Goal: Information Seeking & Learning: Check status

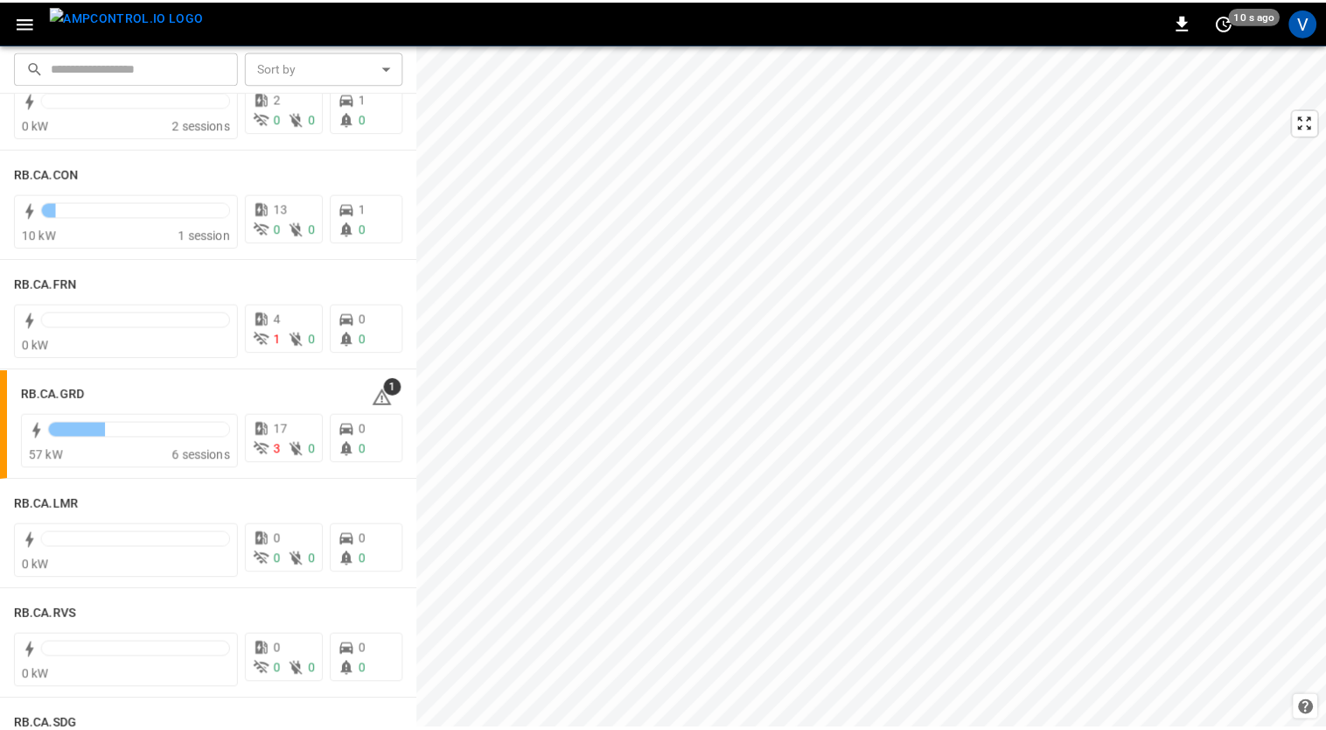
scroll to position [2294, 0]
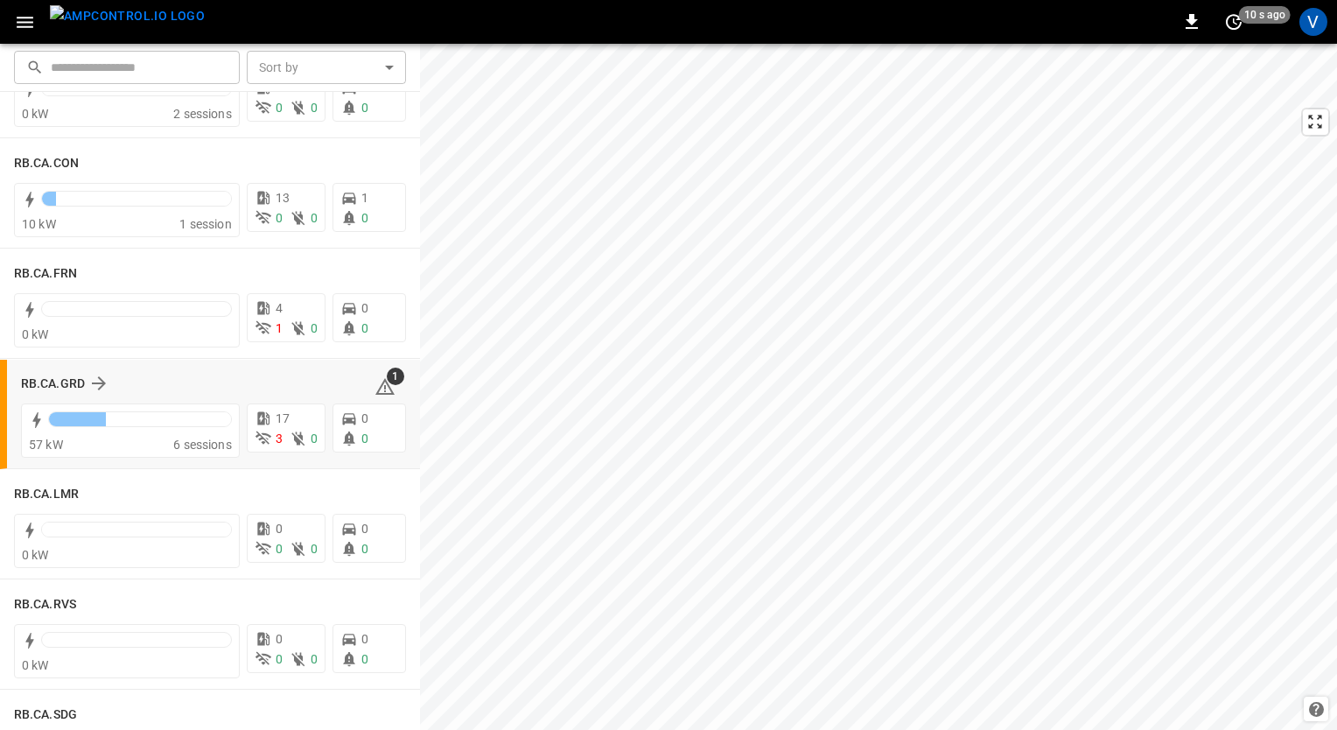
click at [59, 371] on div "RB.CA.GRD 1" at bounding box center [213, 383] width 385 height 33
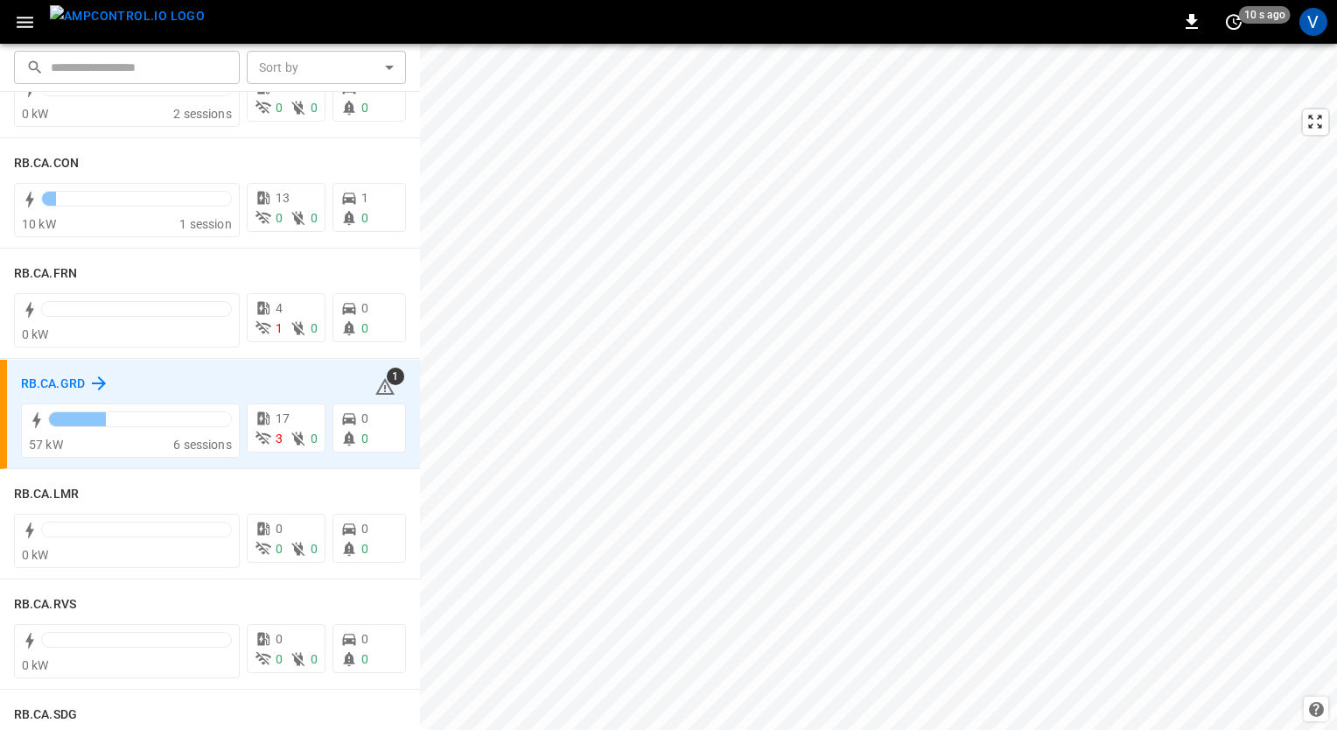
click at [79, 391] on h6 "RB.CA.GRD" at bounding box center [53, 383] width 64 height 19
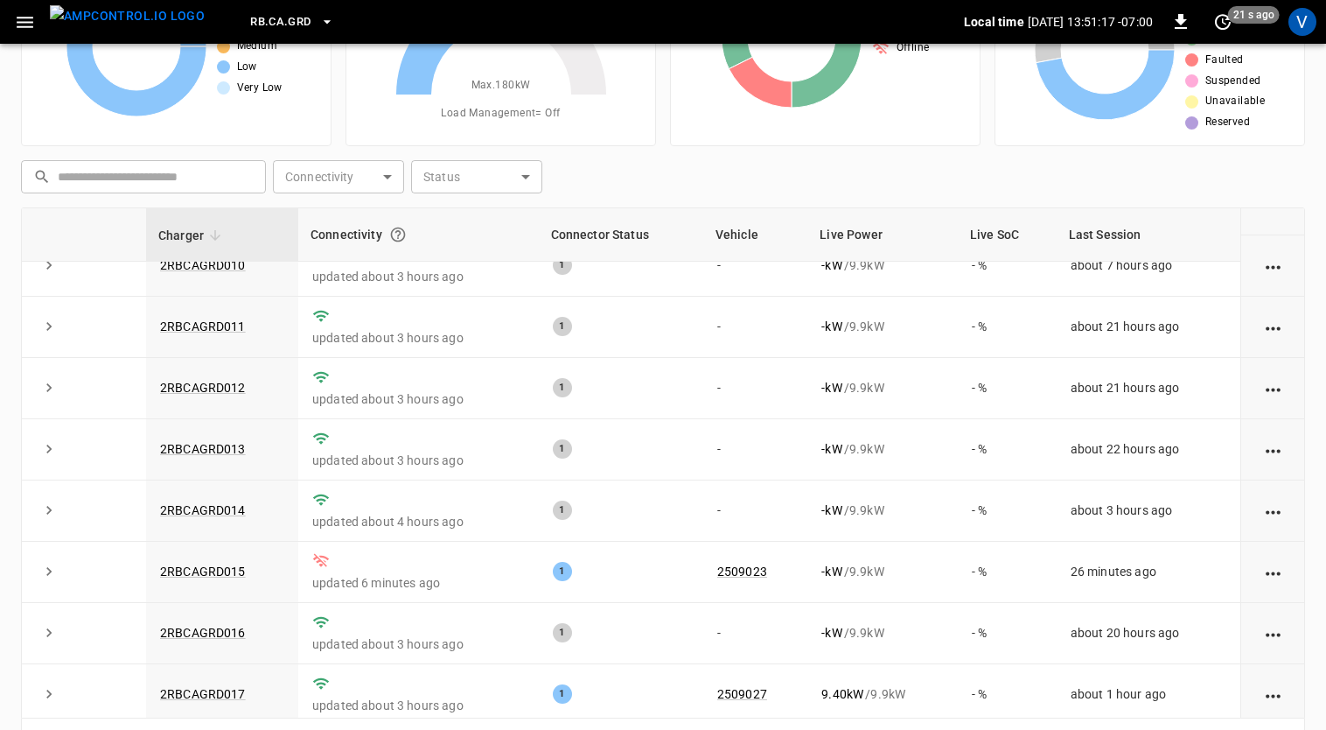
scroll to position [160, 0]
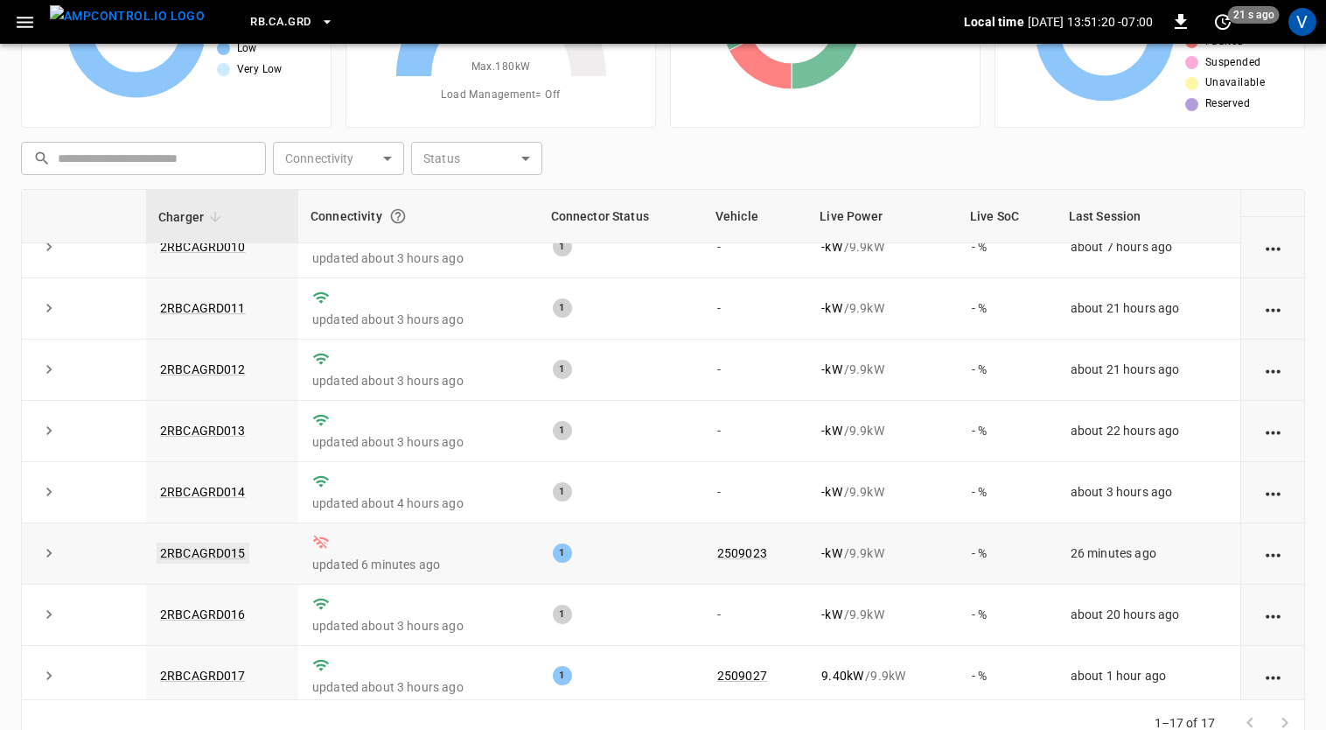
click at [219, 551] on link "2RBCAGRD015" at bounding box center [203, 552] width 93 height 21
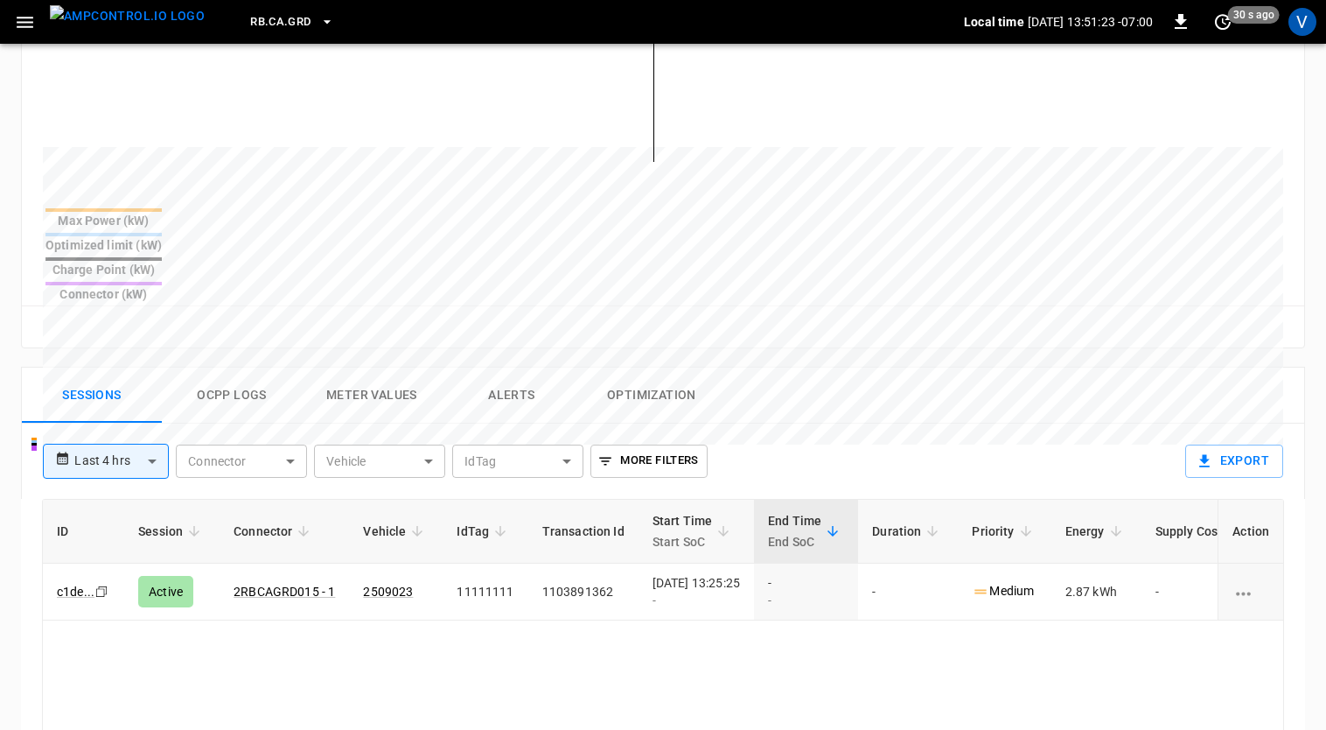
scroll to position [577, 0]
click at [238, 367] on button "Ocpp logs" at bounding box center [232, 395] width 140 height 56
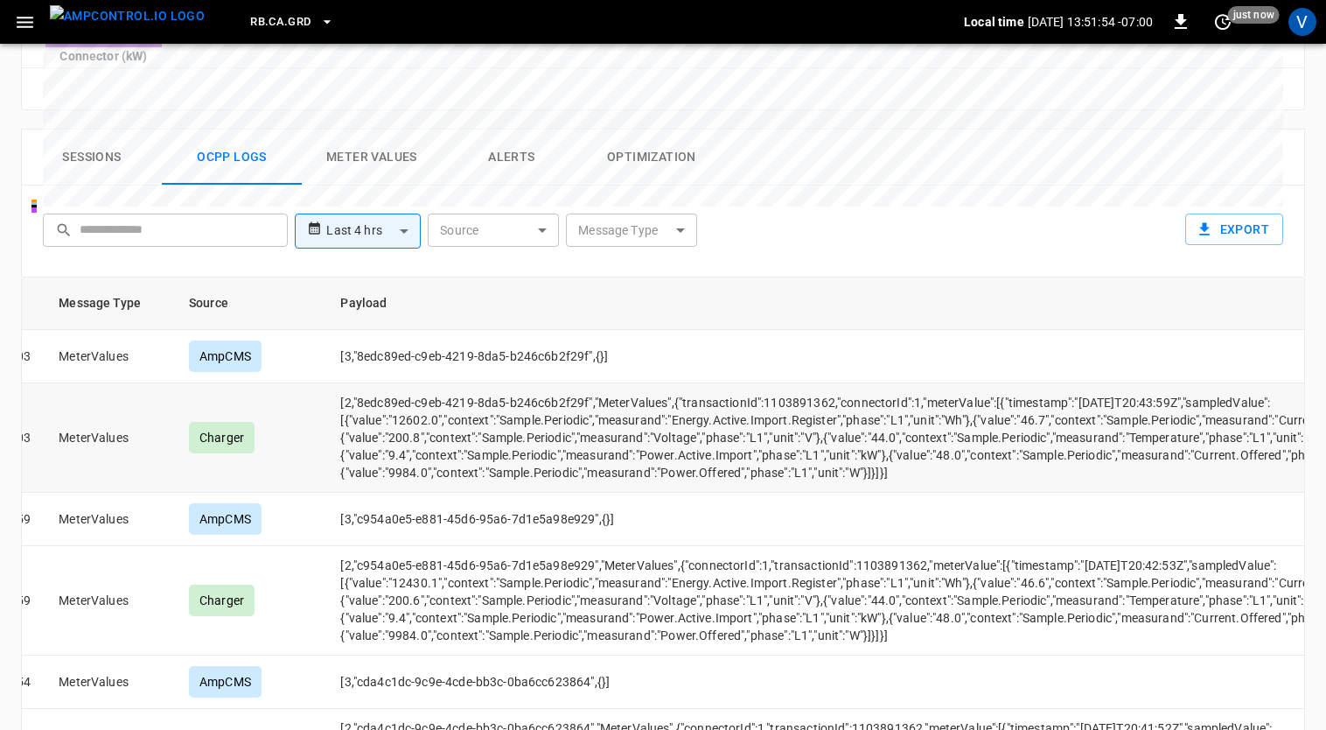
scroll to position [0, 87]
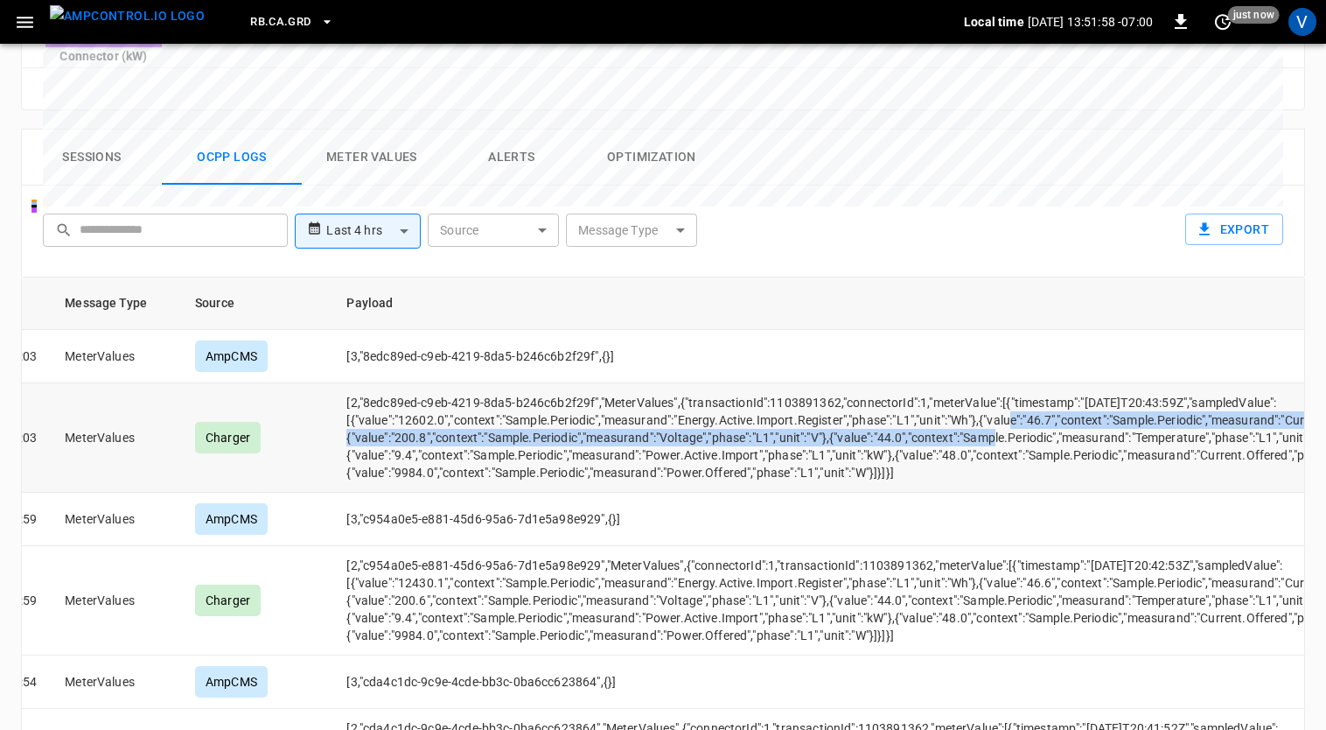
drag, startPoint x: 381, startPoint y: 375, endPoint x: 512, endPoint y: 399, distance: 132.5
click at [512, 399] on td "[2,"8edc89ed-c9eb-4219-8da5-b246c6b2f29f","MeterValues",{"transactionId":110389…" at bounding box center [941, 437] width 1218 height 109
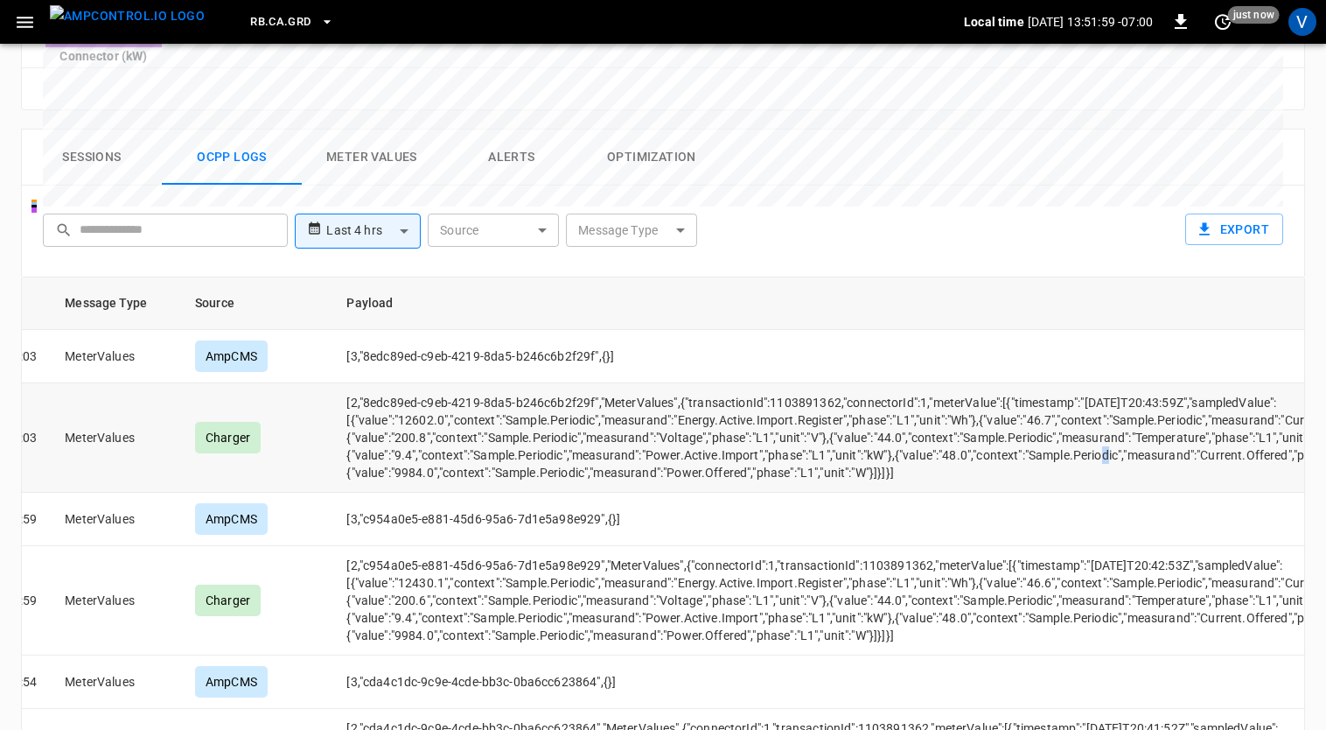
drag, startPoint x: 512, startPoint y: 399, endPoint x: 565, endPoint y: 403, distance: 53.5
click at [565, 403] on td "[2,"8edc89ed-c9eb-4219-8da5-b246c6b2f29f","MeterValues",{"transactionId":110389…" at bounding box center [941, 437] width 1218 height 109
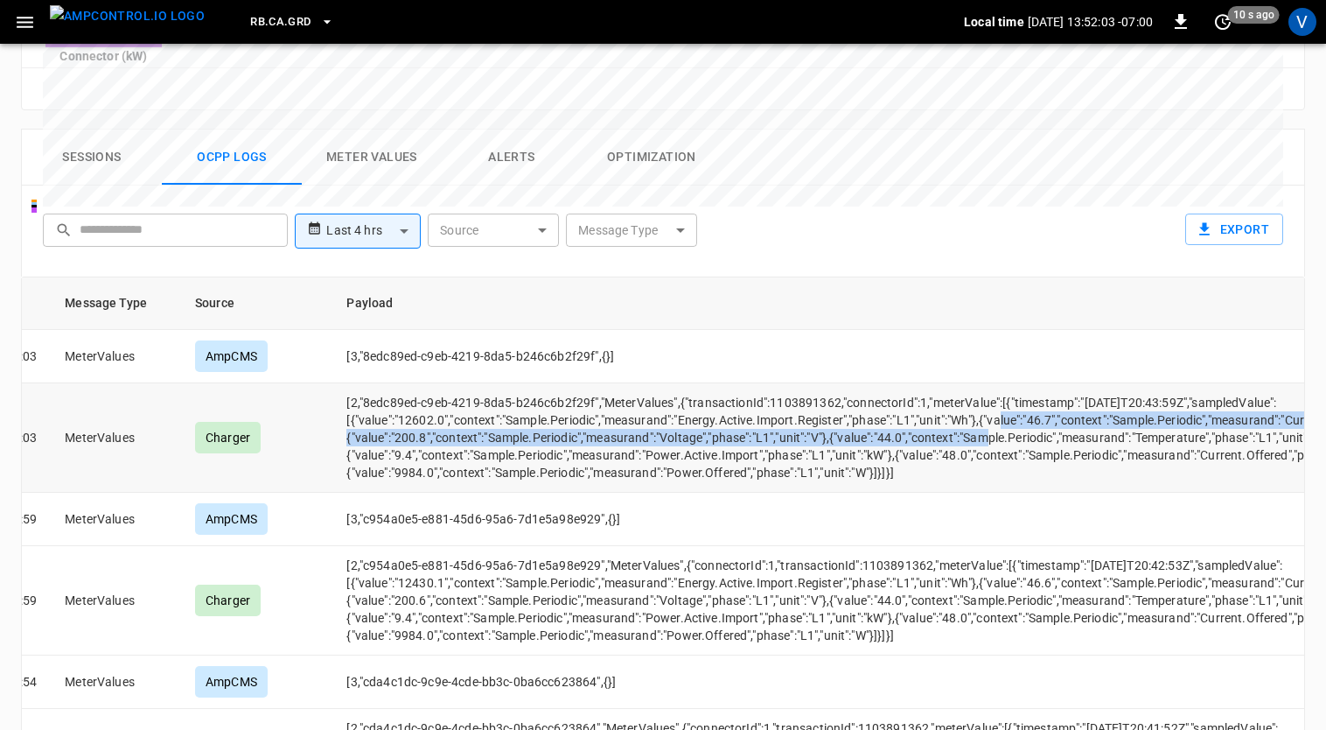
drag, startPoint x: 505, startPoint y: 391, endPoint x: 367, endPoint y: 372, distance: 138.7
click at [367, 383] on td "[2,"8edc89ed-c9eb-4219-8da5-b246c6b2f29f","MeterValues",{"transactionId":110389…" at bounding box center [941, 437] width 1218 height 109
drag, startPoint x: 367, startPoint y: 372, endPoint x: 562, endPoint y: 380, distance: 194.4
click at [562, 383] on td "[2,"8edc89ed-c9eb-4219-8da5-b246c6b2f29f","MeterValues",{"transactionId":110389…" at bounding box center [941, 437] width 1218 height 109
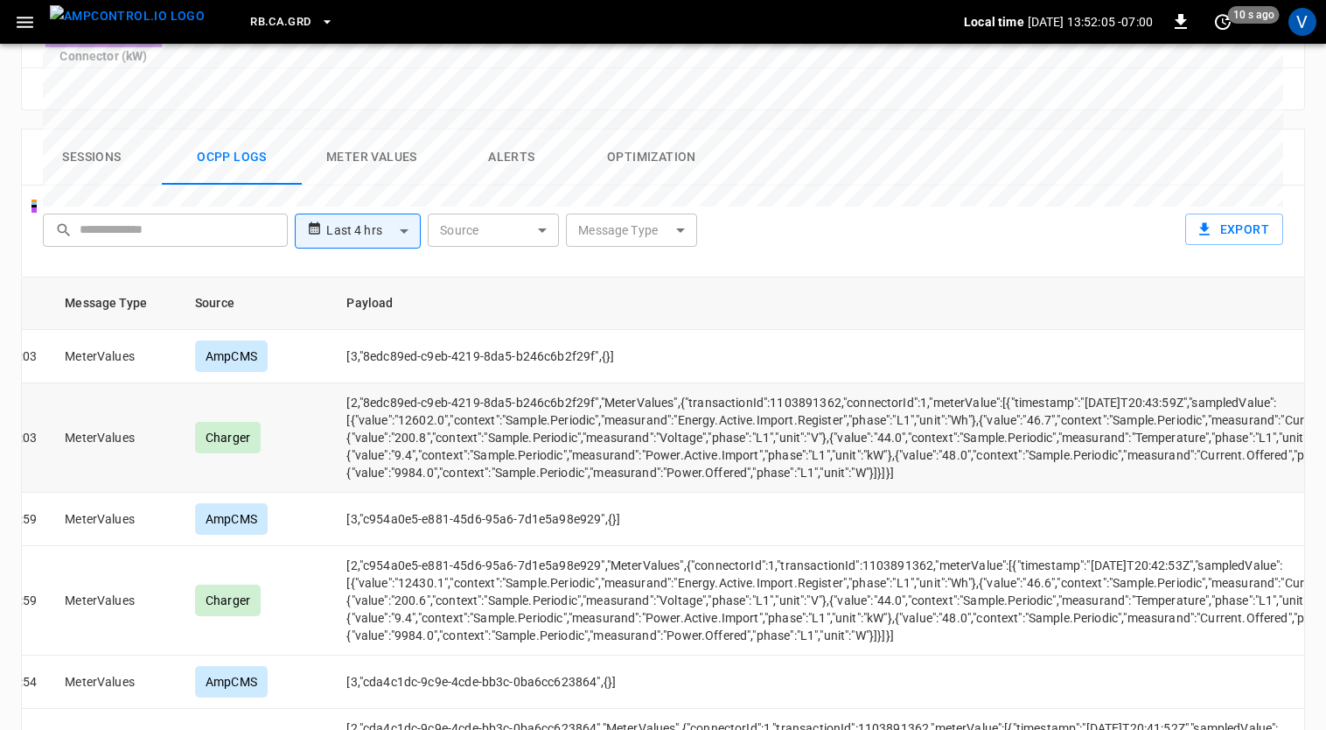
click at [520, 400] on td "[2,"8edc89ed-c9eb-4219-8da5-b246c6b2f29f","MeterValues",{"transactionId":110389…" at bounding box center [941, 437] width 1218 height 109
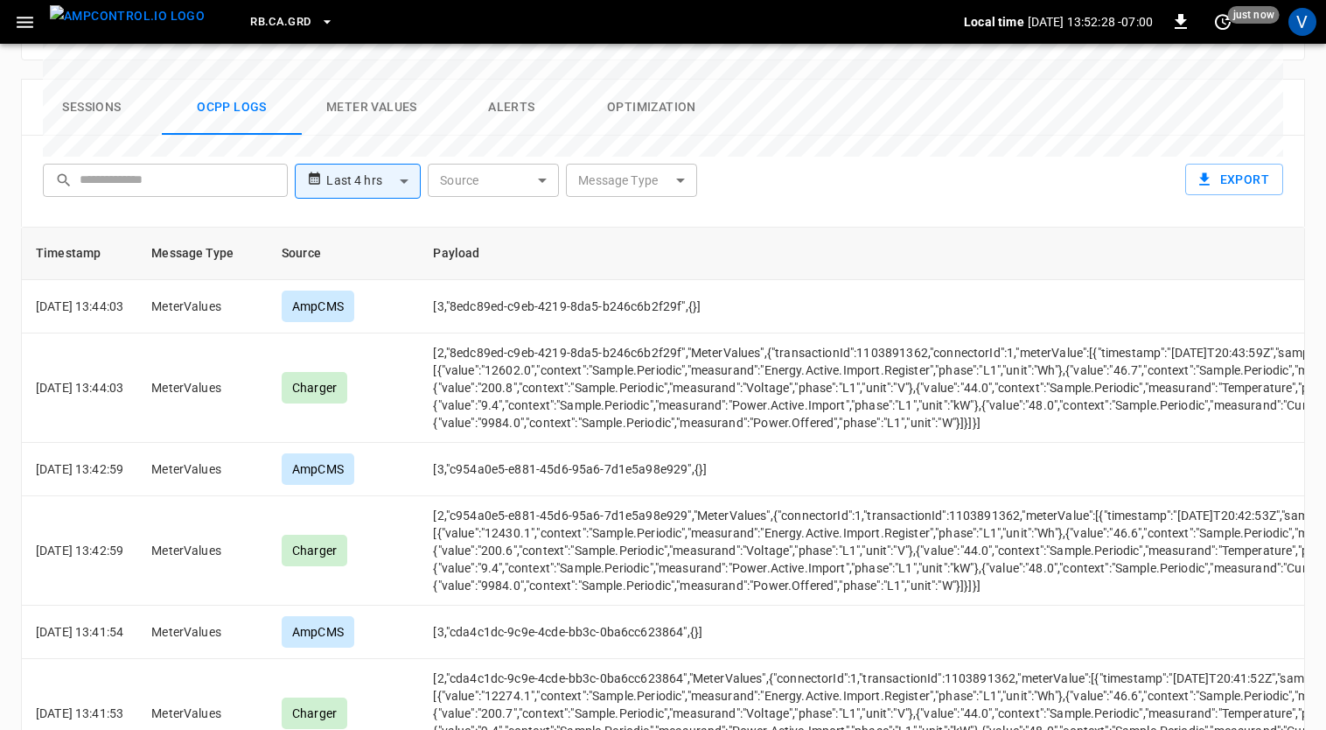
scroll to position [866, 0]
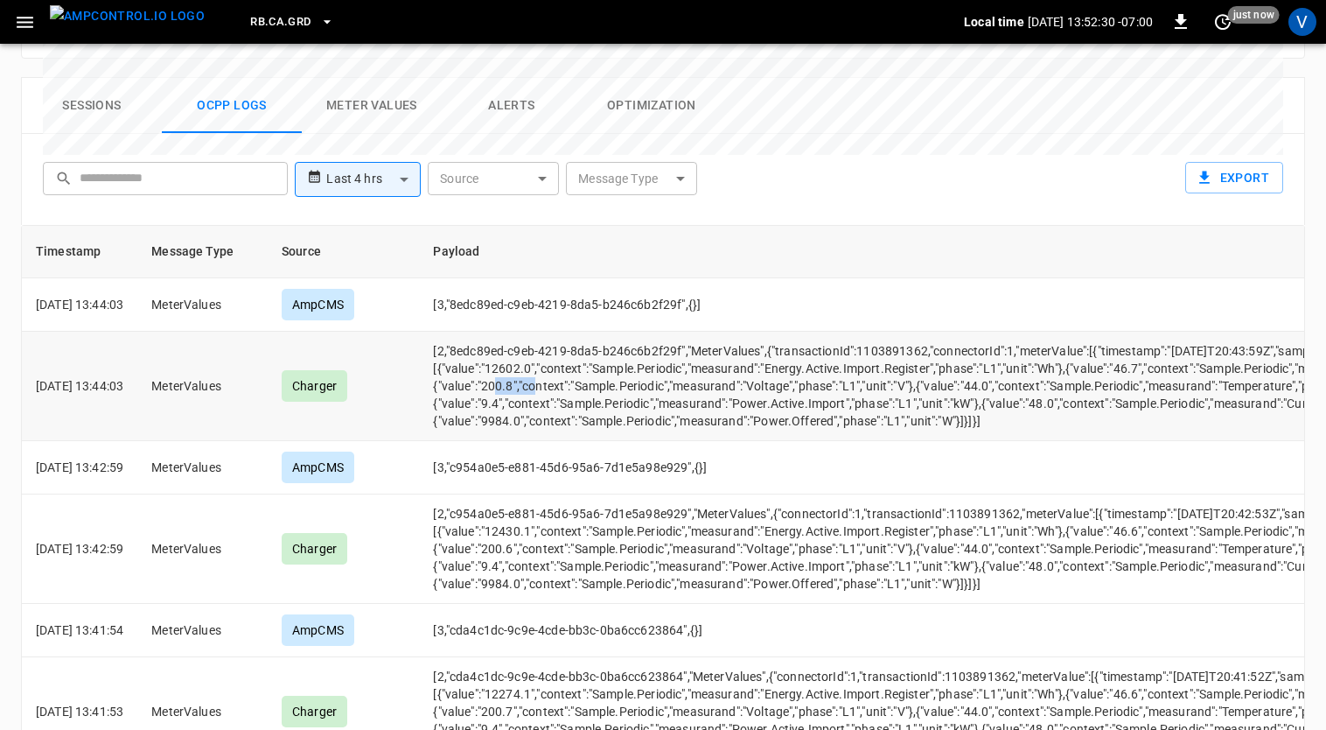
drag, startPoint x: 1061, startPoint y: 320, endPoint x: 1022, endPoint y: 320, distance: 39.4
click at [1022, 332] on td "[2,"8edc89ed-c9eb-4219-8da5-b246c6b2f29f","MeterValues",{"transactionId":110389…" at bounding box center [1028, 386] width 1218 height 109
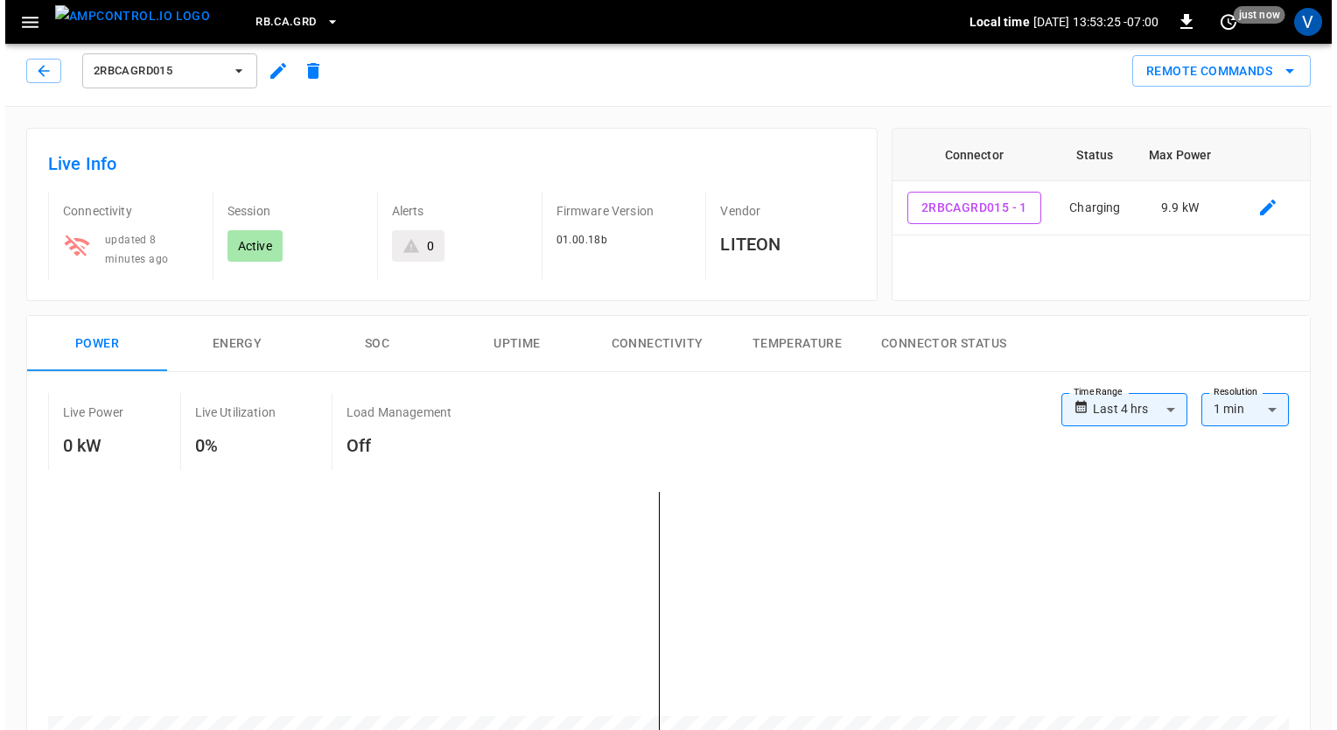
scroll to position [0, 0]
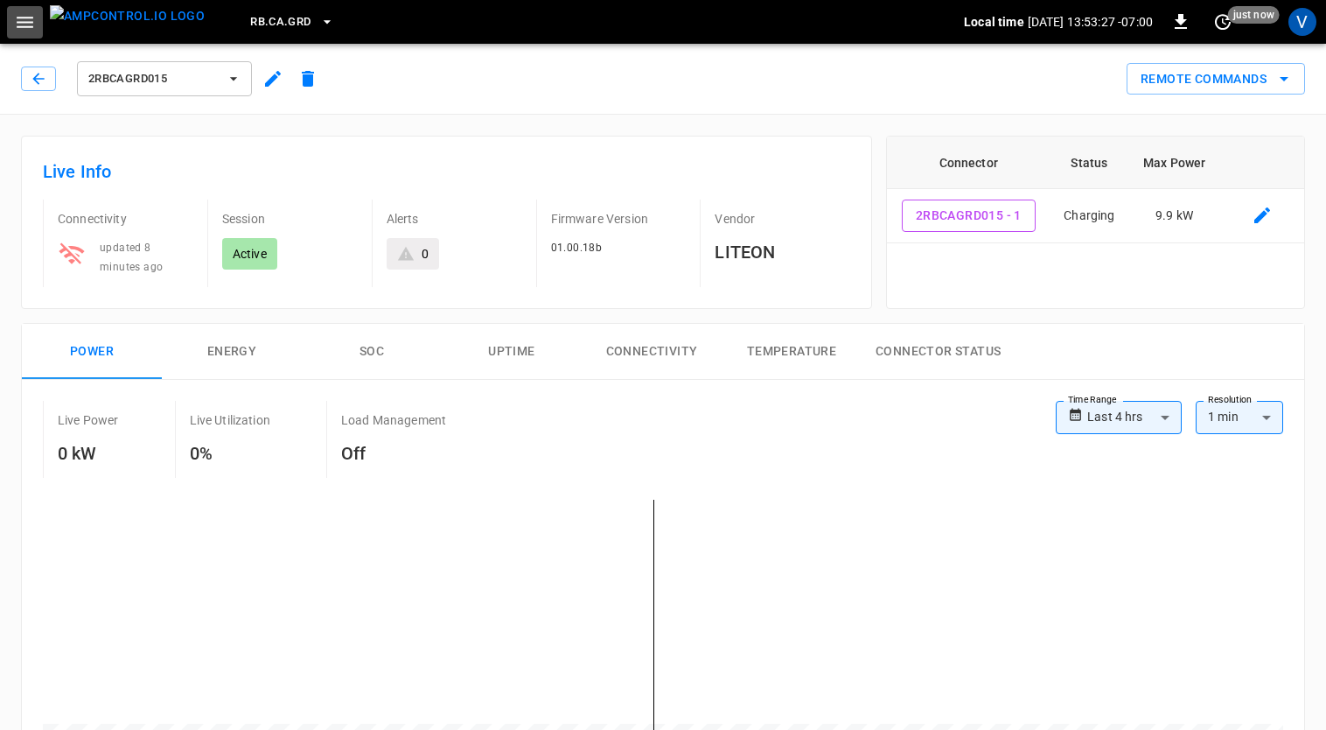
click at [31, 24] on icon "button" at bounding box center [25, 22] width 22 height 22
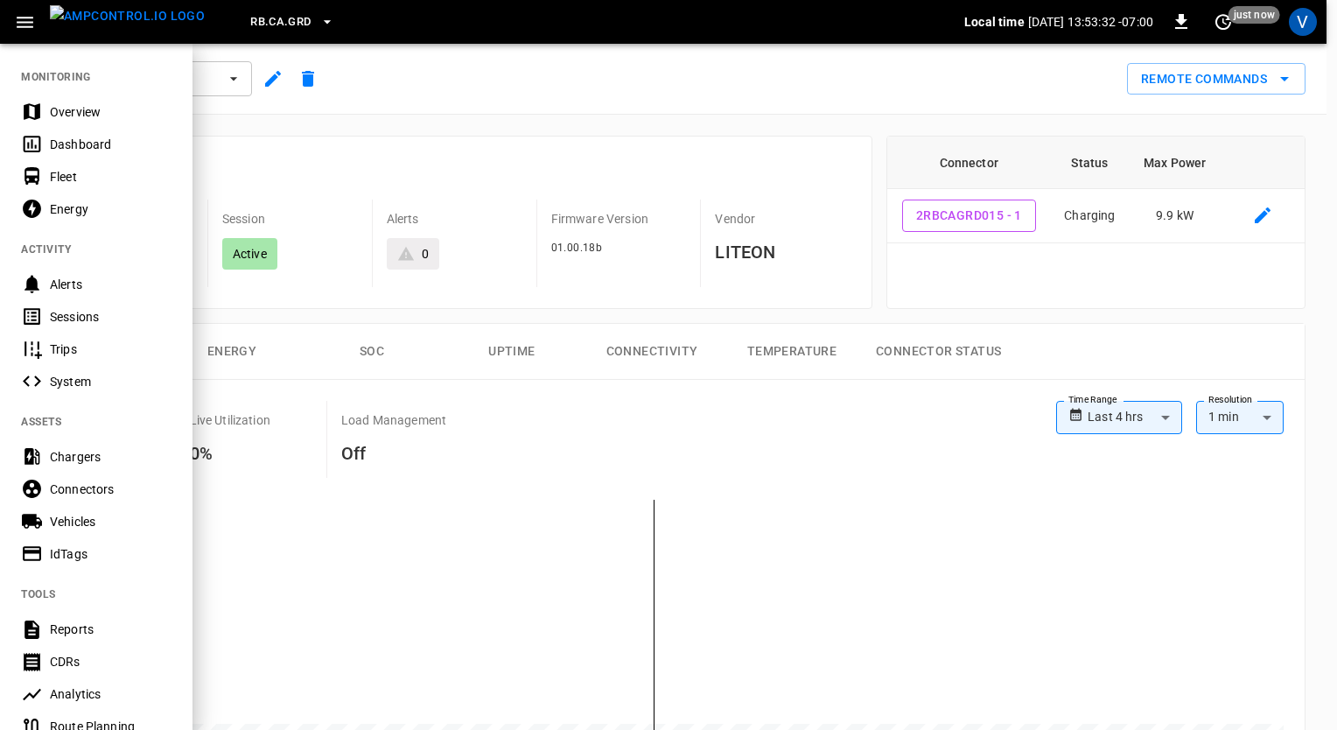
click at [73, 113] on div "Overview" at bounding box center [111, 111] width 122 height 17
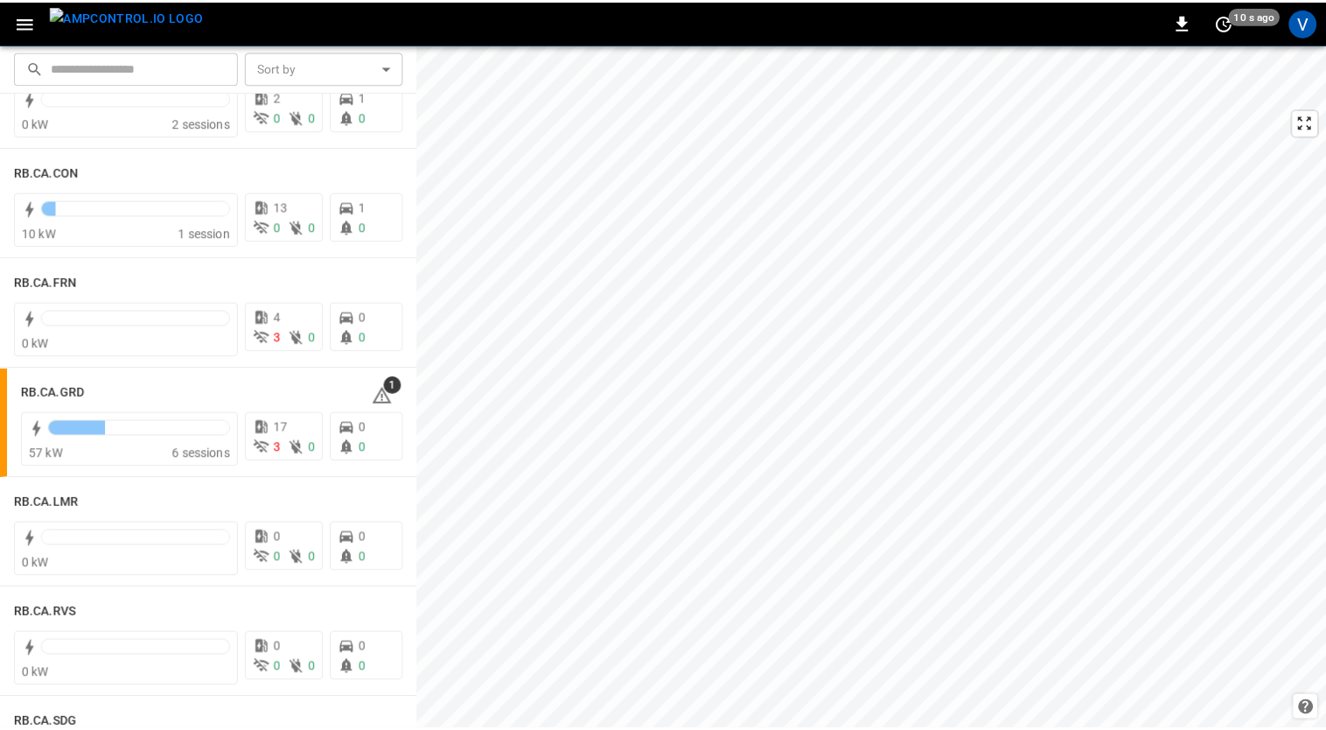
scroll to position [2285, 0]
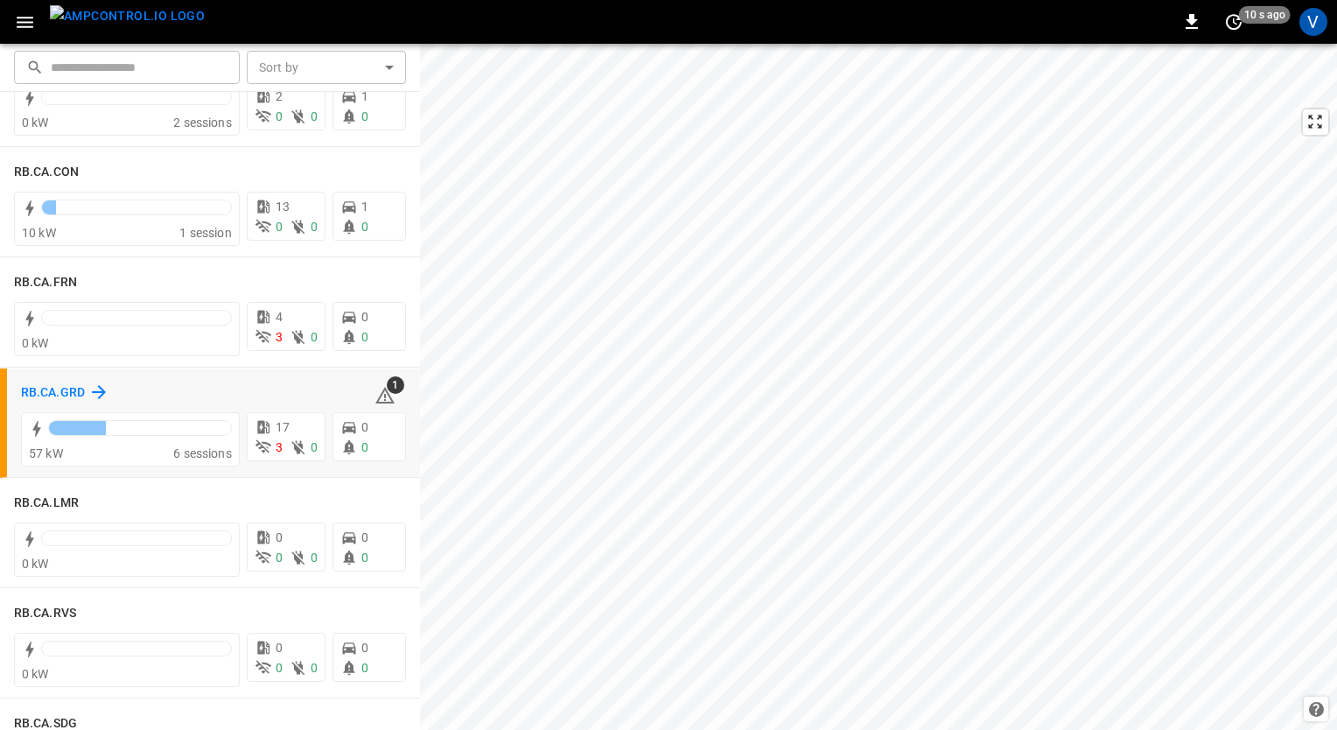
click at [40, 389] on h6 "RB.CA.GRD" at bounding box center [53, 392] width 64 height 19
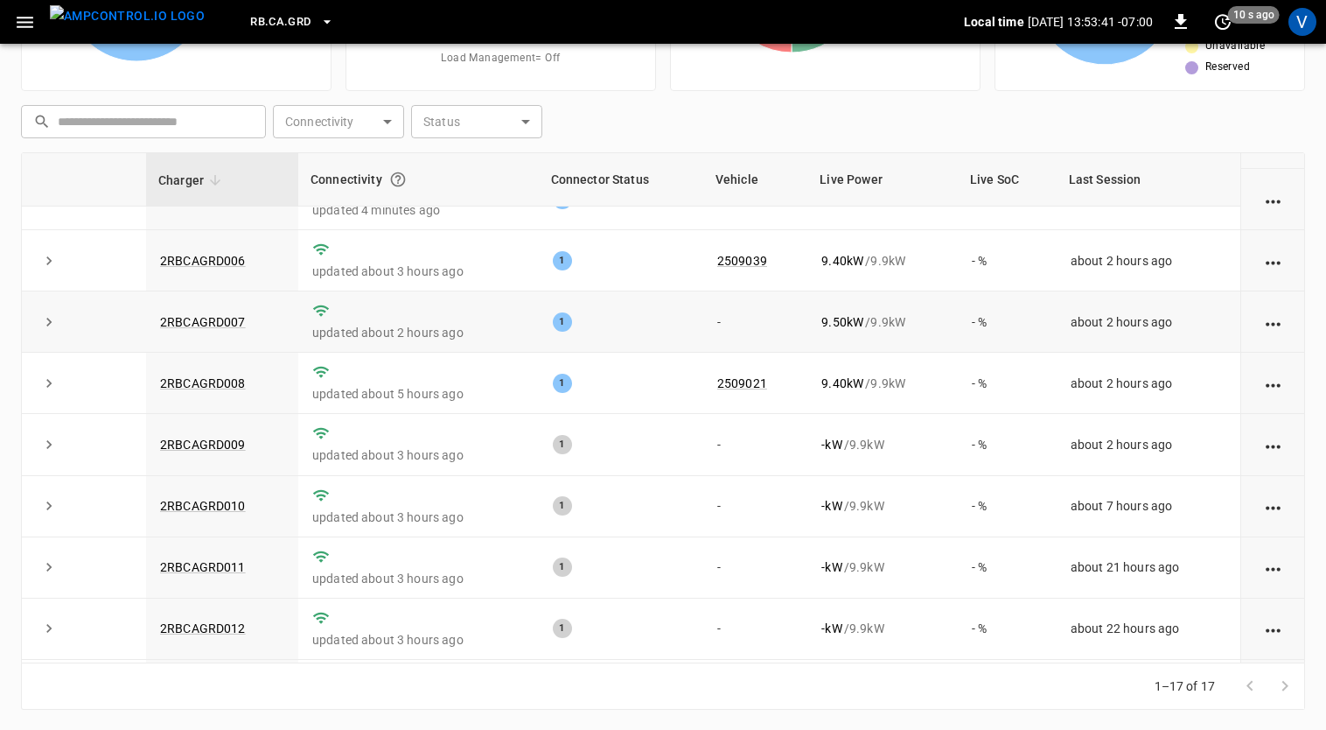
scroll to position [283, 0]
click at [668, 123] on div "​ ​ Connectivity ​ Connectivity Status ​ Status" at bounding box center [659, 118] width 1291 height 40
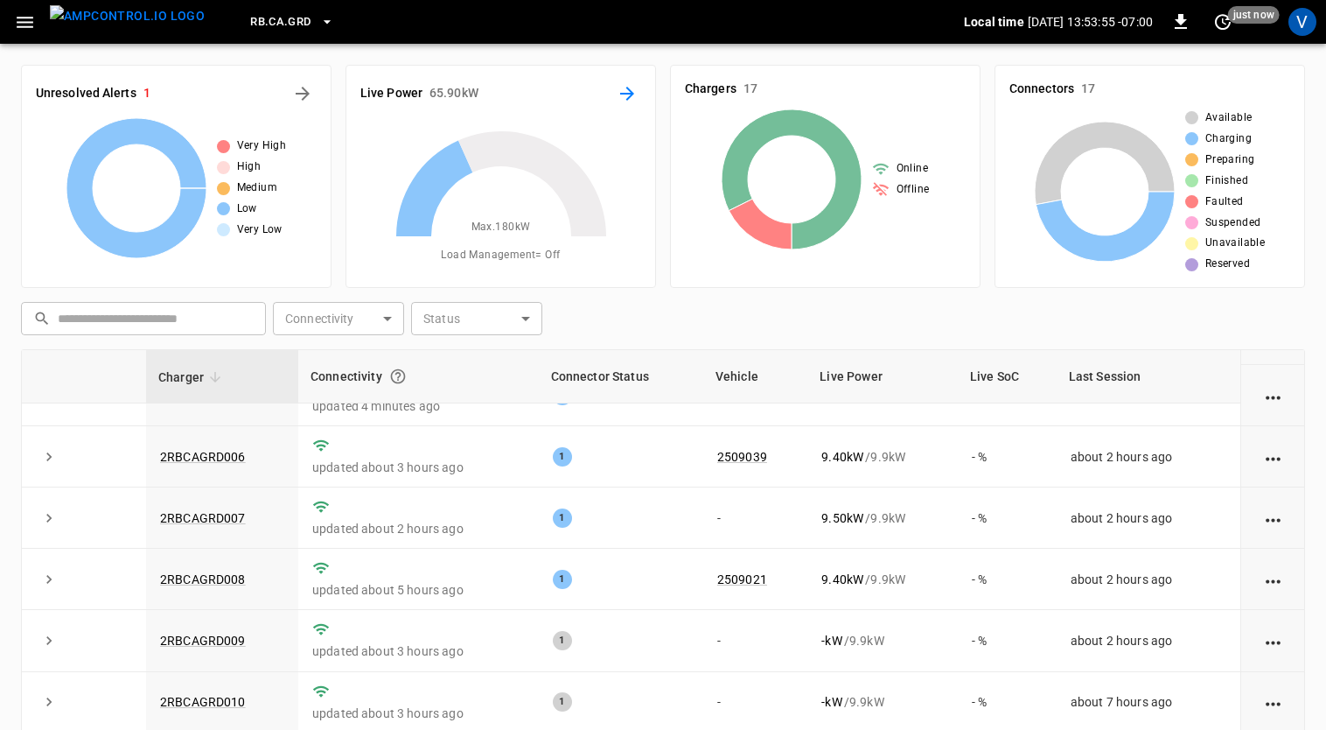
click at [628, 89] on icon "Energy Overview" at bounding box center [627, 94] width 14 height 14
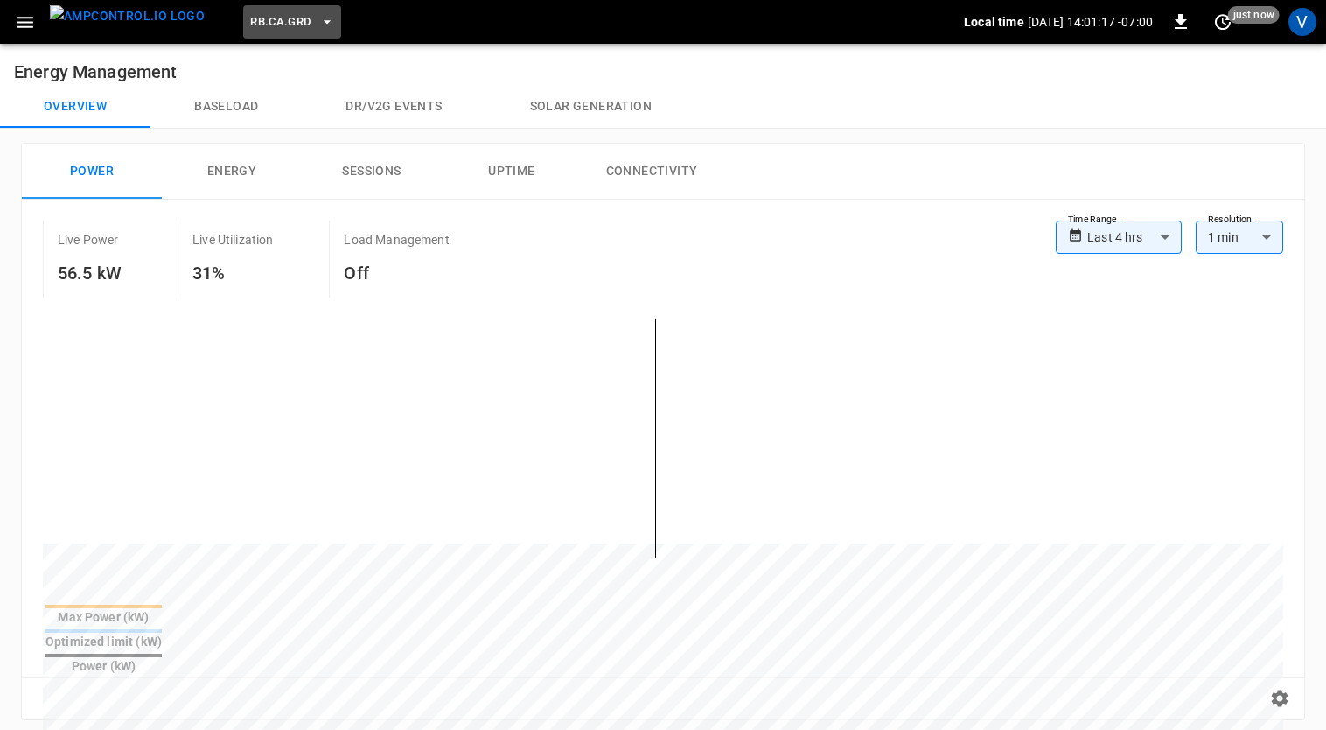
click at [262, 26] on span "RB.CA.GRD" at bounding box center [280, 22] width 60 height 20
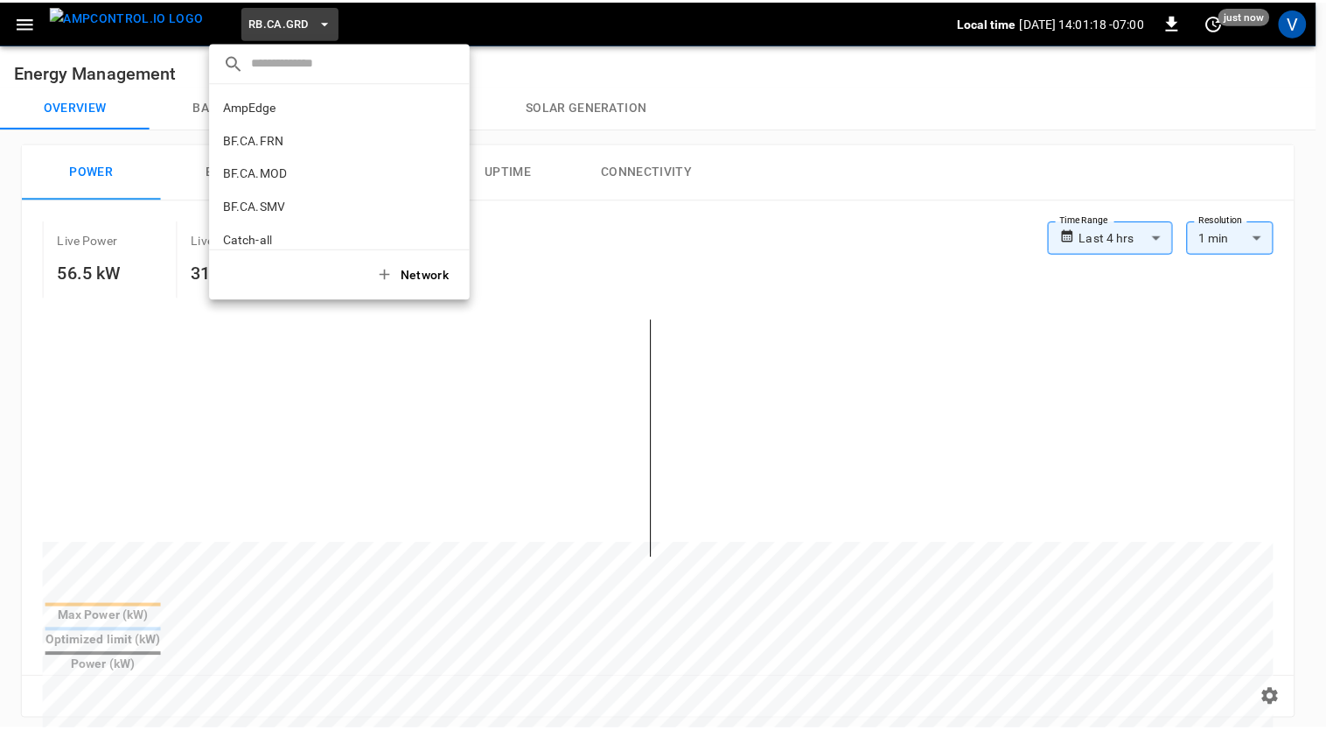
scroll to position [959, 0]
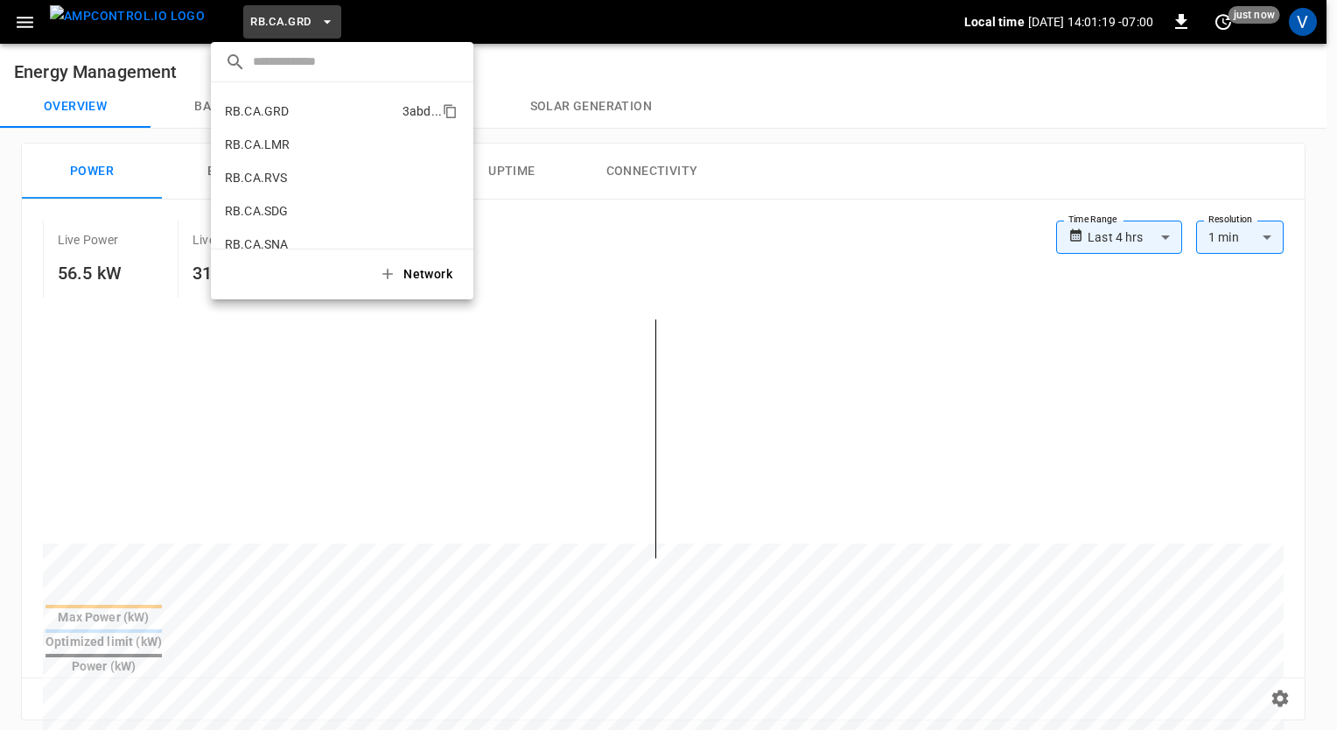
click at [271, 117] on p "RB.CA.GRD" at bounding box center [257, 110] width 64 height 17
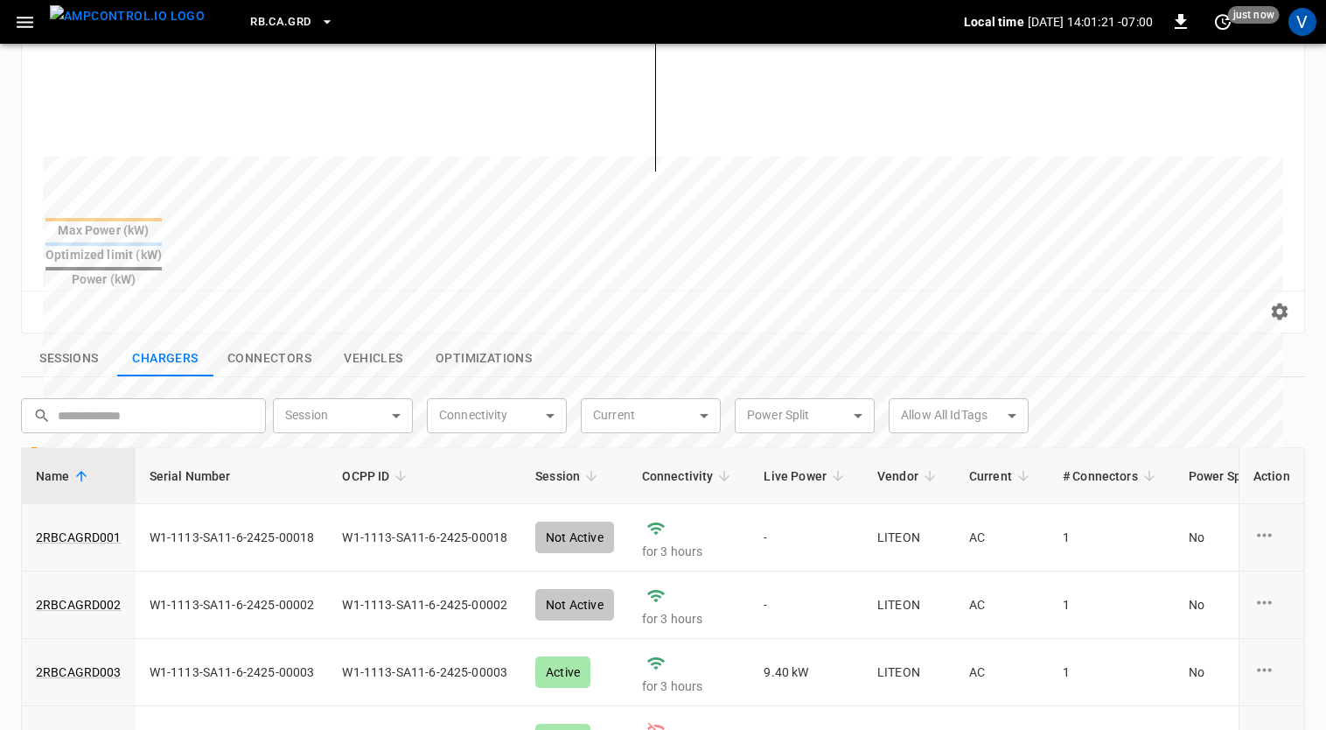
scroll to position [640, 0]
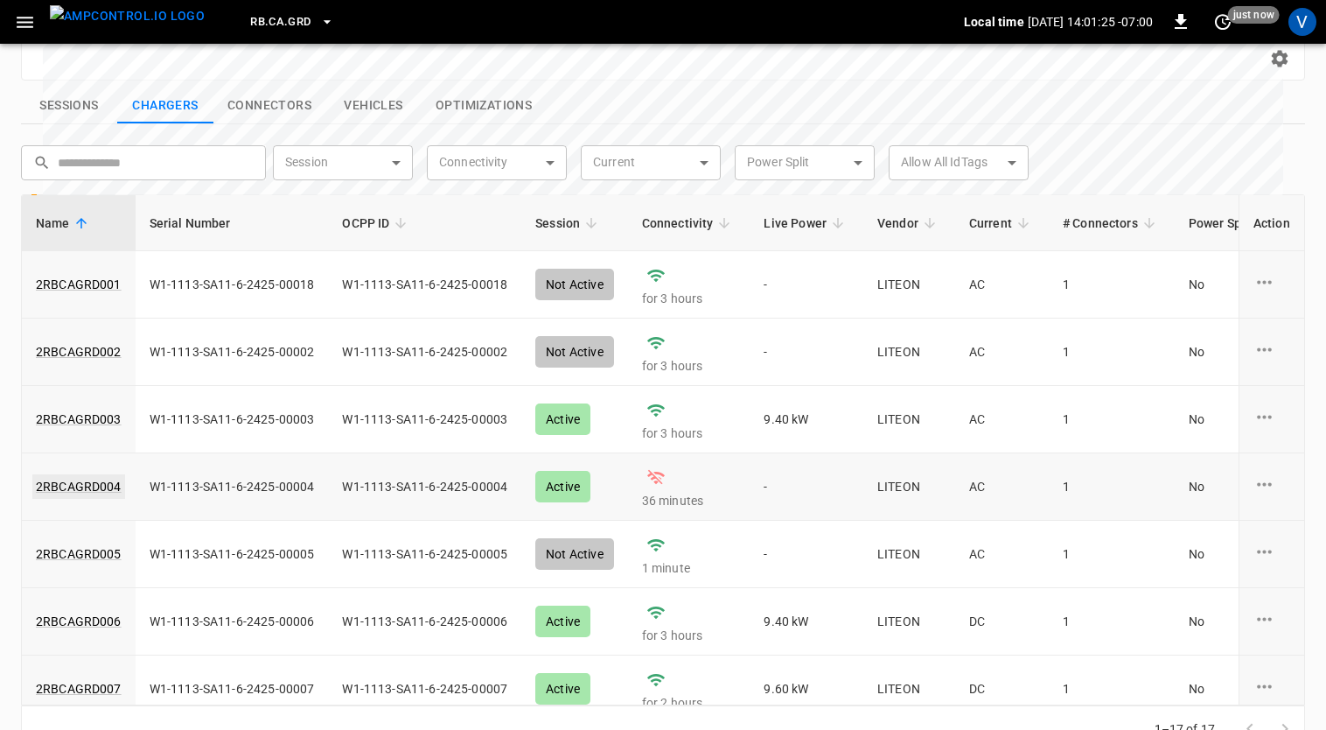
click at [94, 474] on link "2RBCAGRD004" at bounding box center [78, 486] width 93 height 24
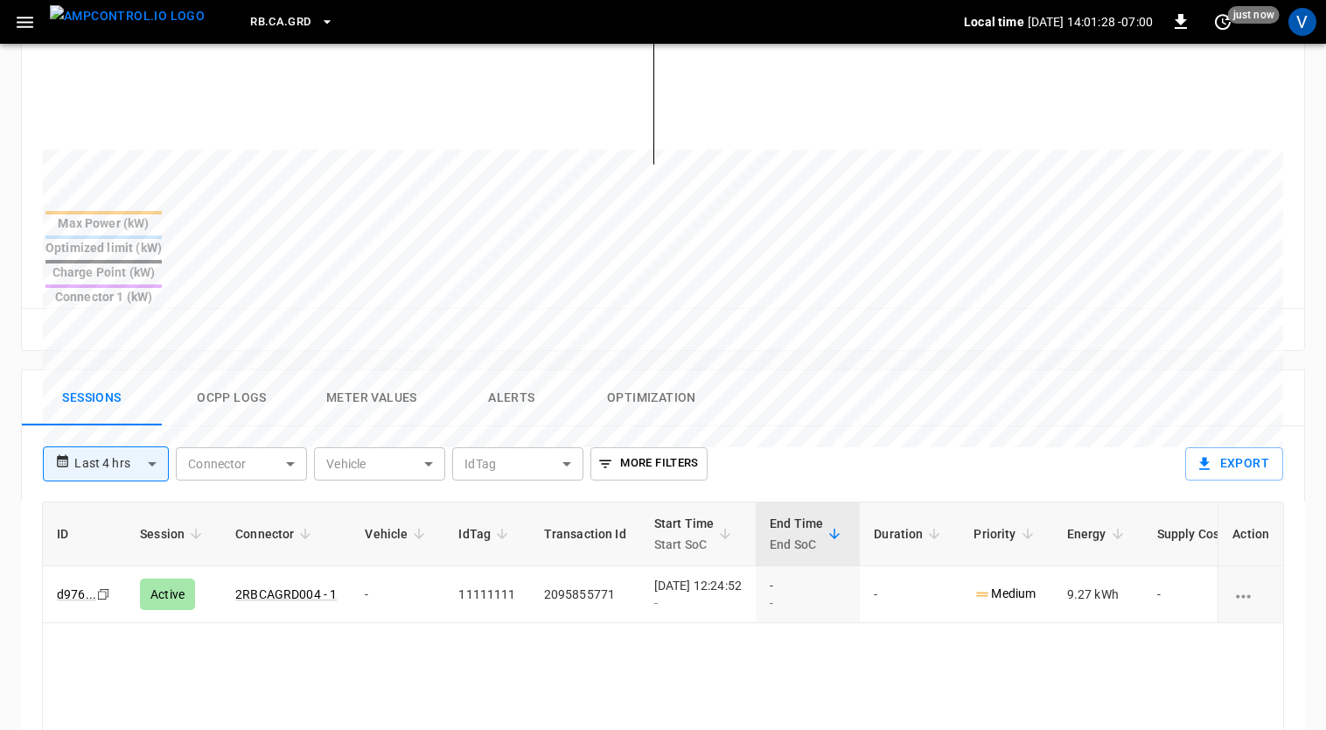
scroll to position [318, 0]
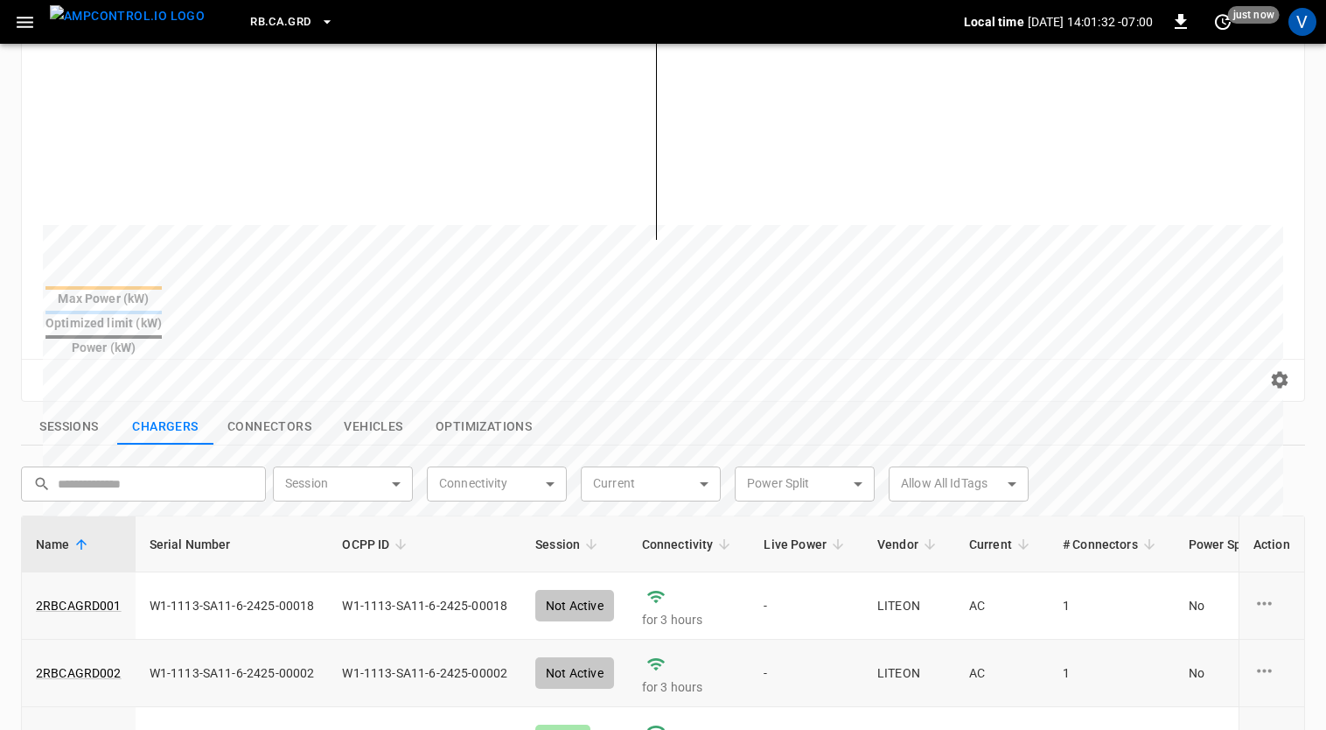
scroll to position [599, 0]
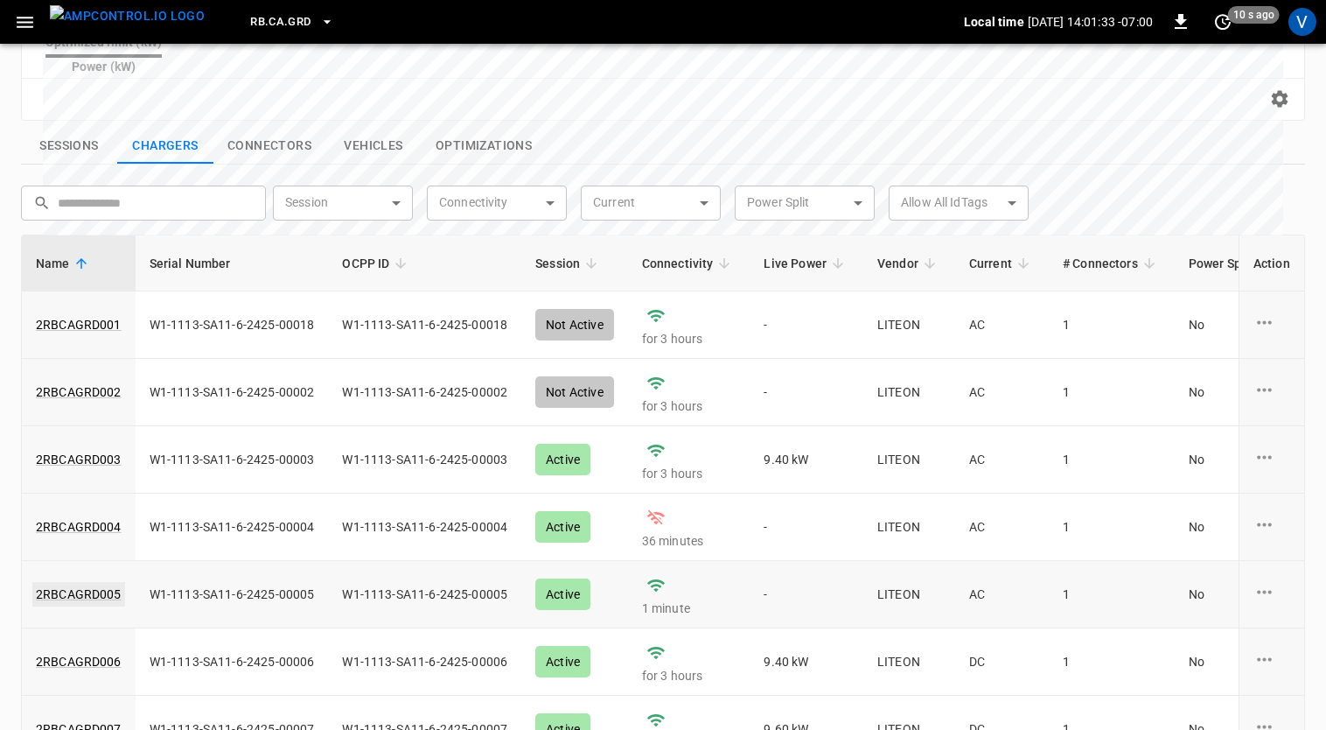
click at [74, 582] on link "2RBCAGRD005" at bounding box center [78, 594] width 93 height 24
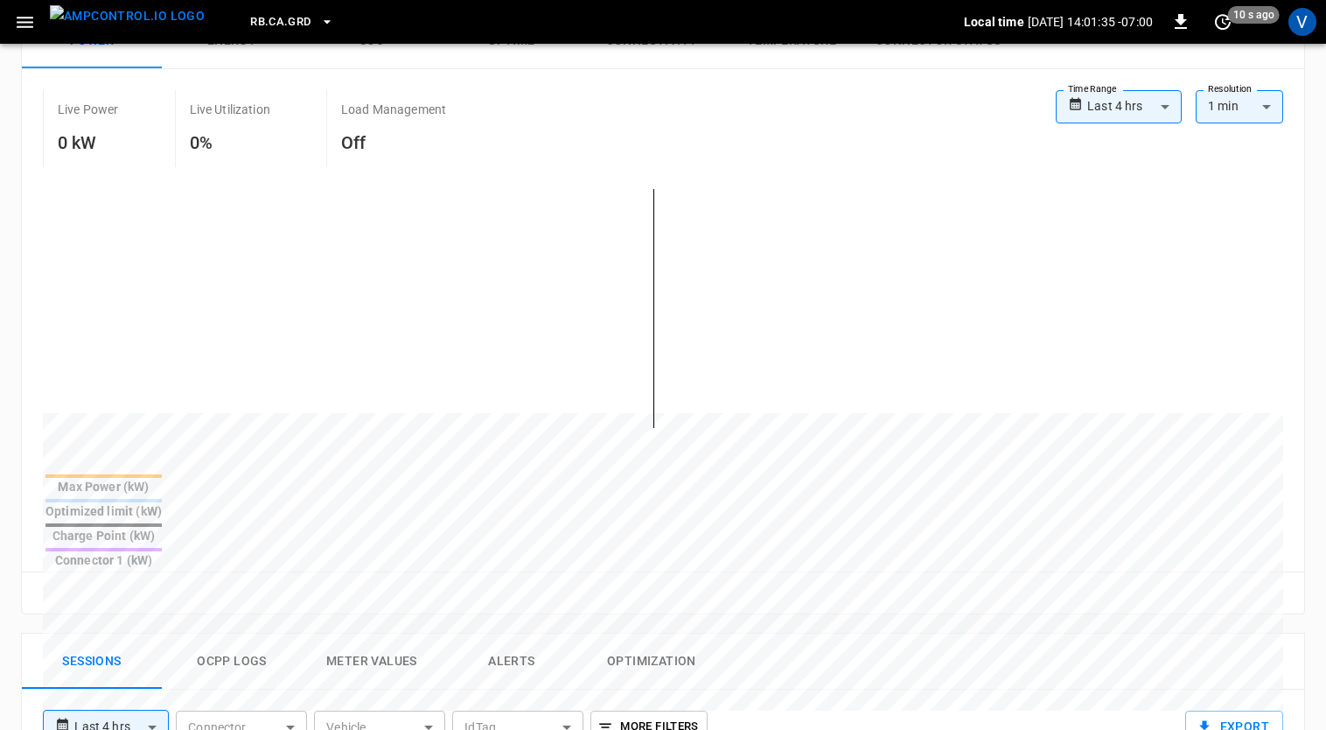
scroll to position [276, 0]
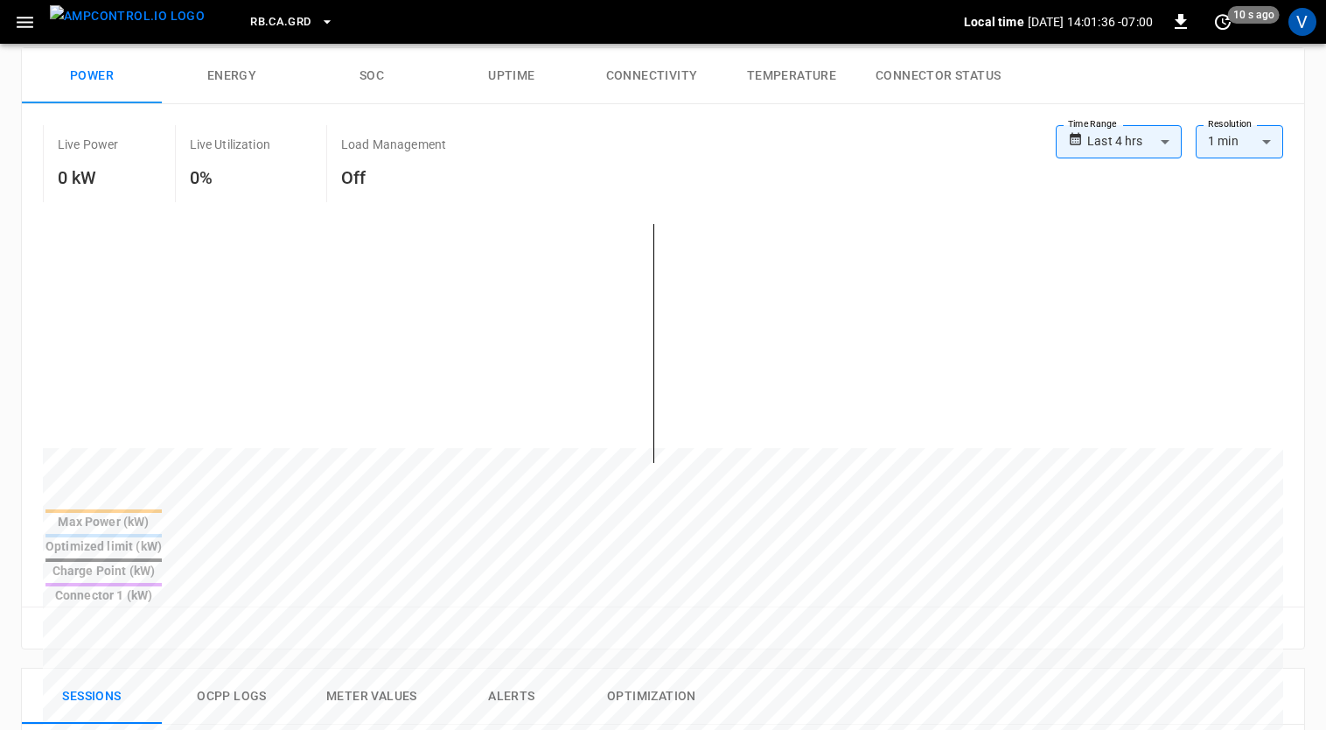
click at [661, 65] on button "Connectivity" at bounding box center [652, 76] width 140 height 56
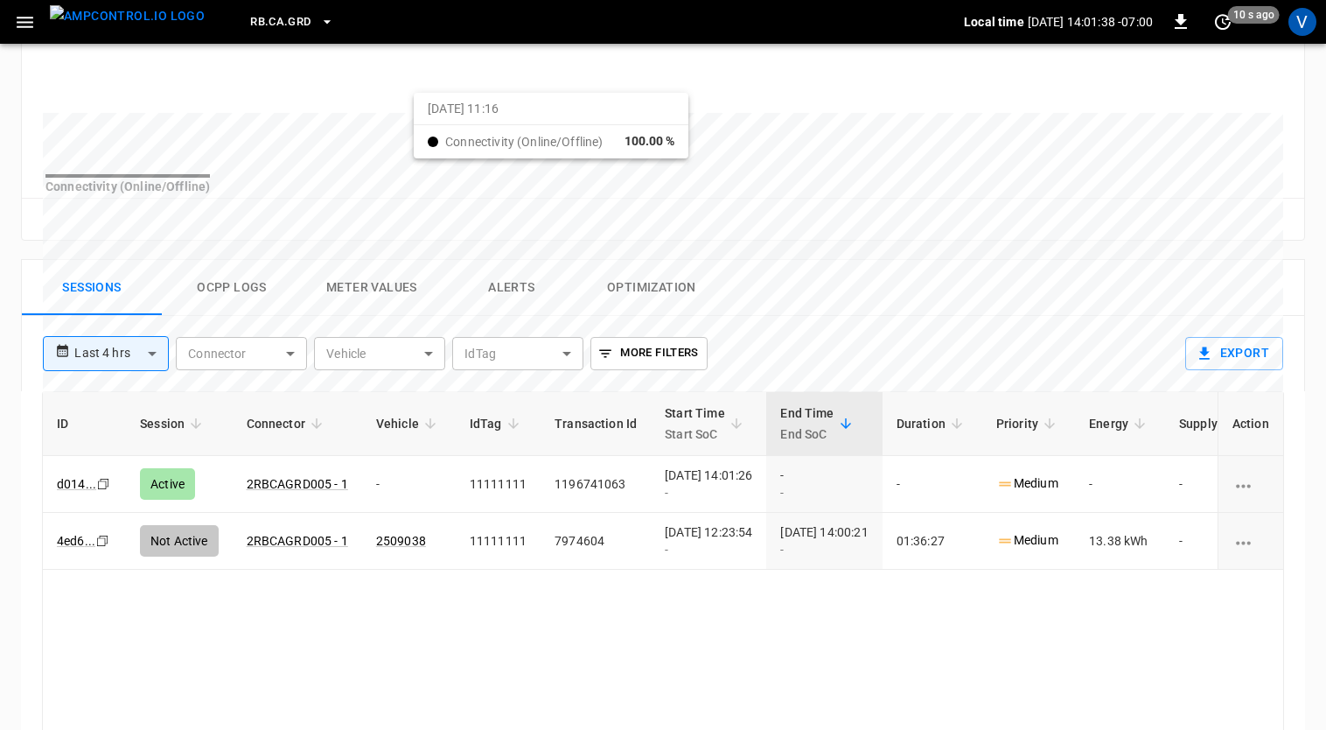
scroll to position [622, 0]
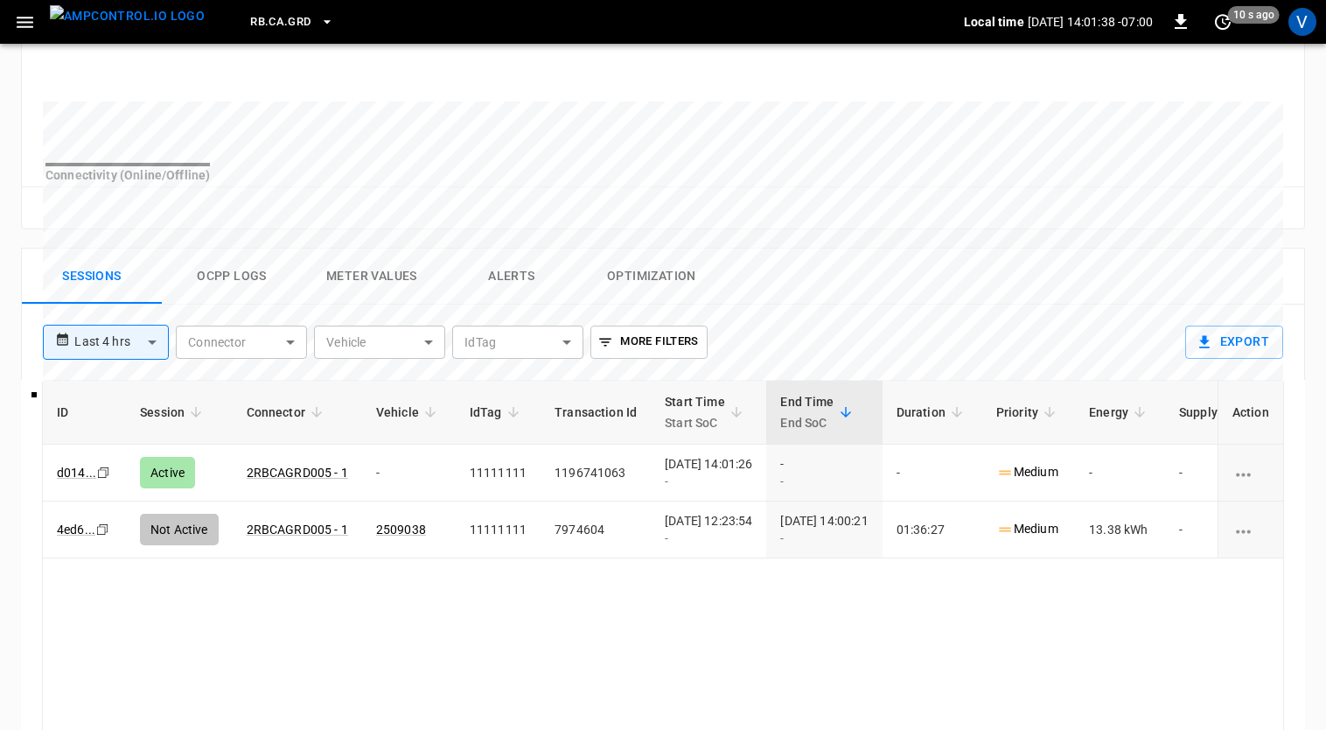
click at [254, 320] on div "**********" at bounding box center [604, 334] width 1150 height 61
click at [226, 290] on button "Ocpp logs" at bounding box center [232, 276] width 140 height 56
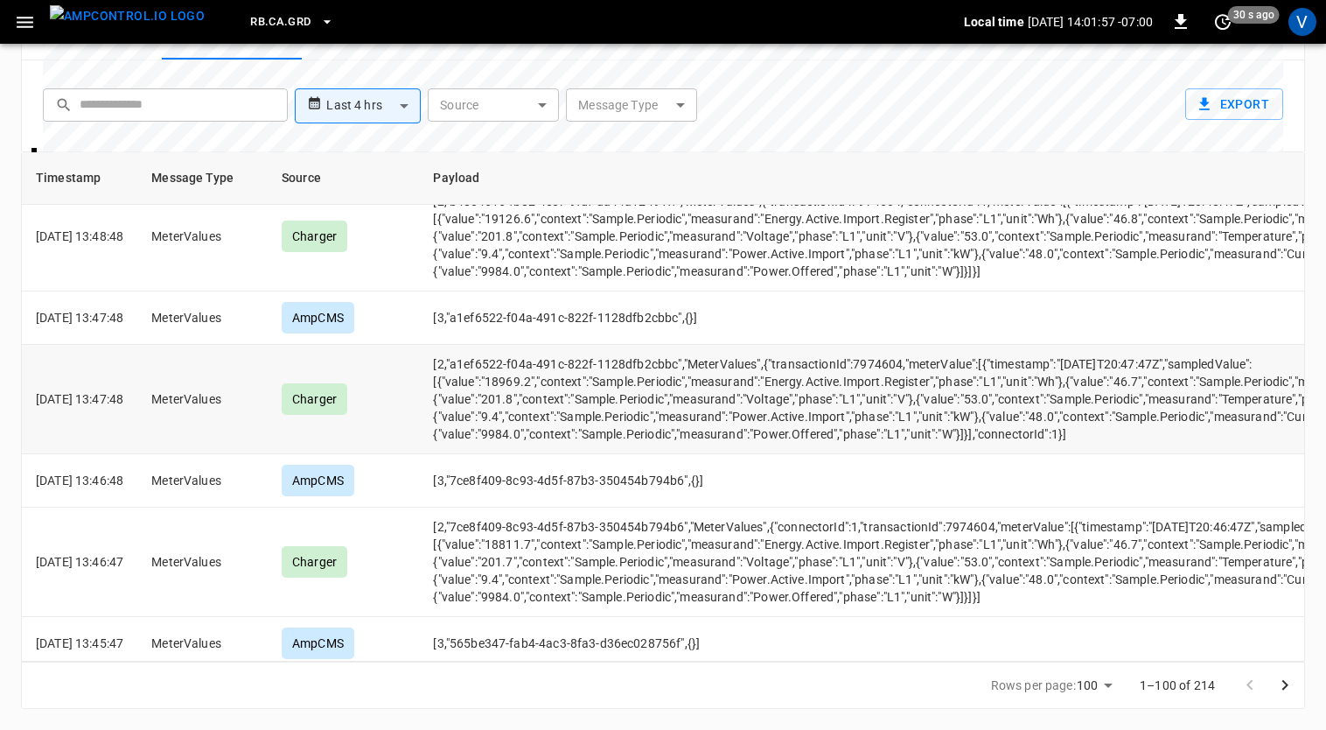
scroll to position [2047, 0]
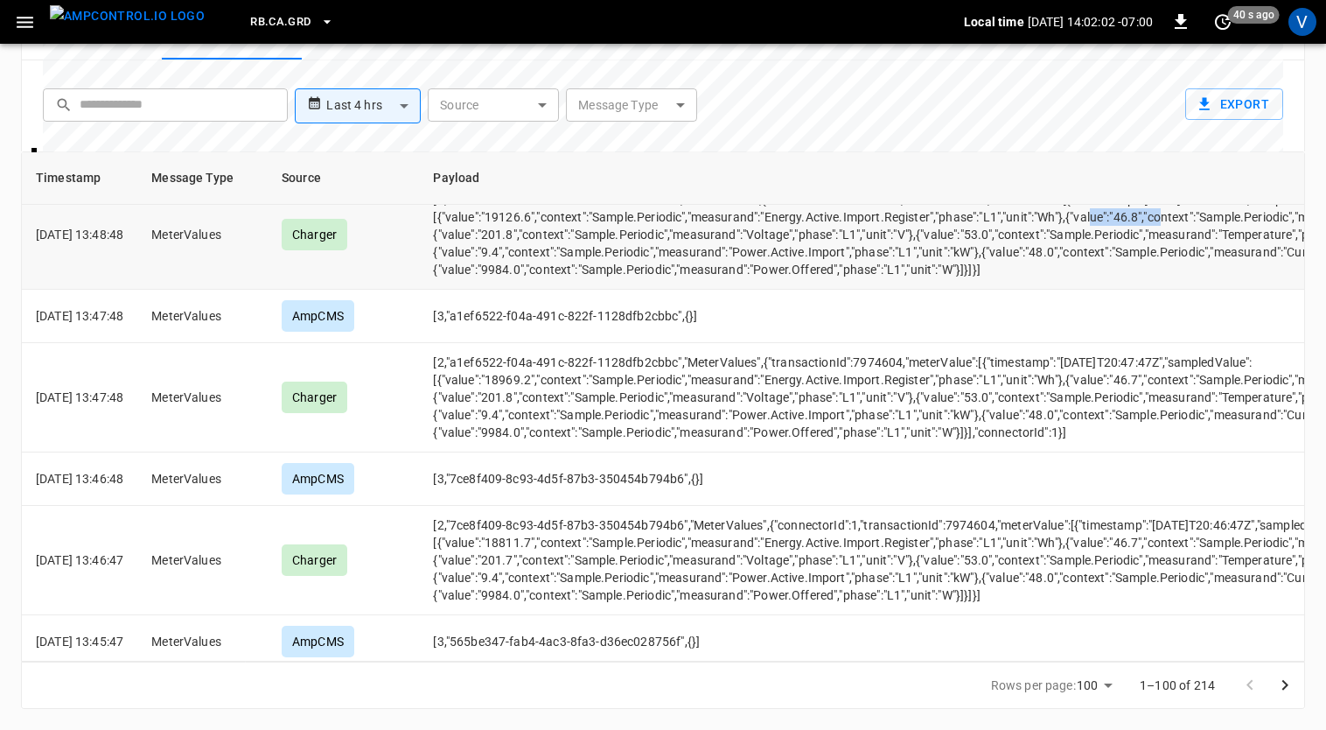
drag, startPoint x: 466, startPoint y: 299, endPoint x: 535, endPoint y: 298, distance: 69.1
click at [535, 290] on td "[2,"b48e4616-fb82-4ec7-9fdf-da44a12491ff","MeterValues",{"transactionId":797460…" at bounding box center [1028, 234] width 1218 height 109
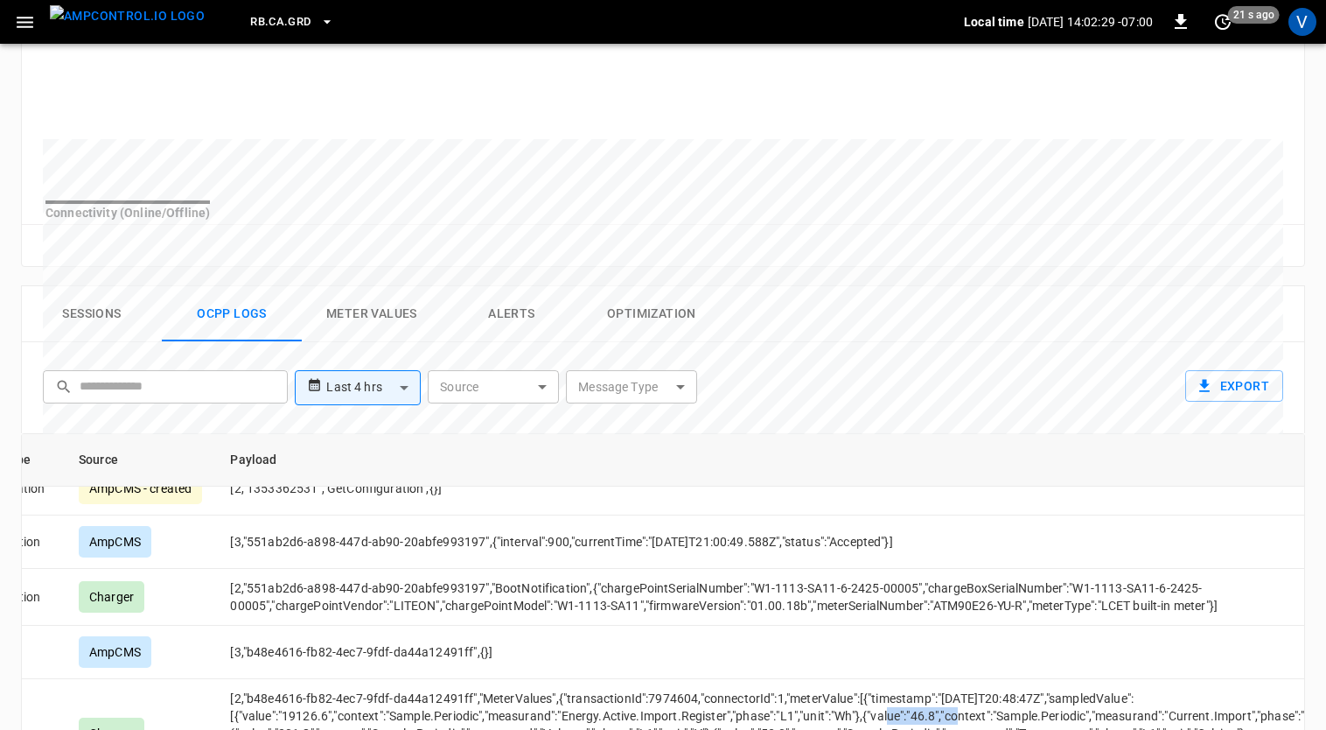
scroll to position [584, 0]
click at [518, 334] on button "Alerts" at bounding box center [512, 314] width 140 height 56
